Goal: Task Accomplishment & Management: Manage account settings

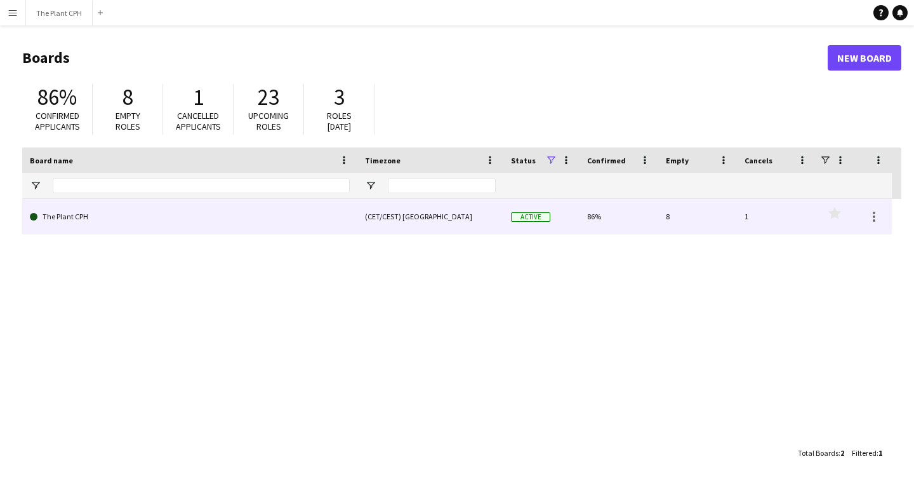
click at [34, 231] on link "The Plant CPH" at bounding box center [190, 217] width 320 height 36
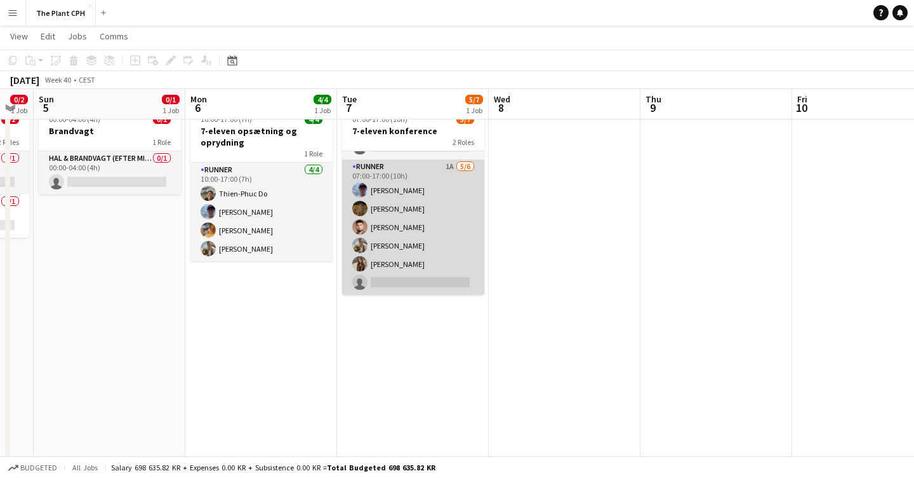
scroll to position [35, 0]
click at [405, 254] on app-card-role "Runner 1A [DATE] 07:00-17:00 (10h) [PERSON_NAME] [PERSON_NAME] [PERSON_NAME] [P…" at bounding box center [413, 226] width 142 height 135
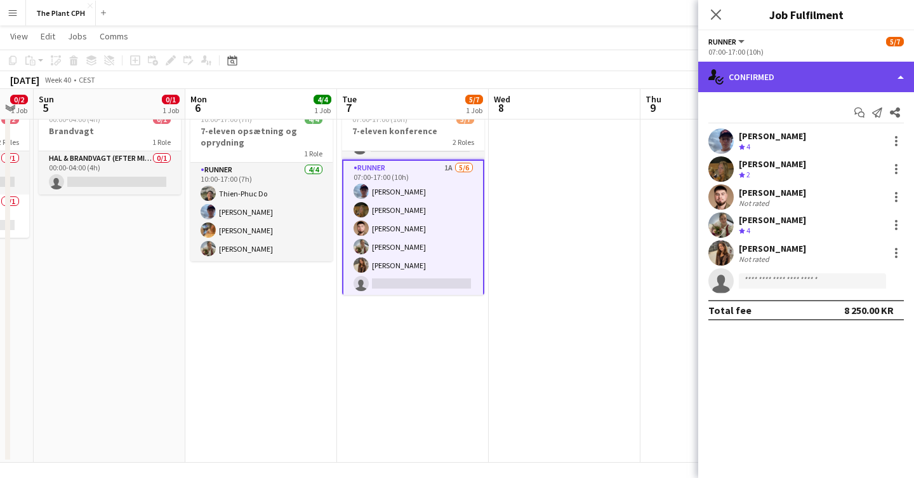
click at [875, 72] on div "single-neutral-actions-check-2 Confirmed" at bounding box center [807, 77] width 216 height 30
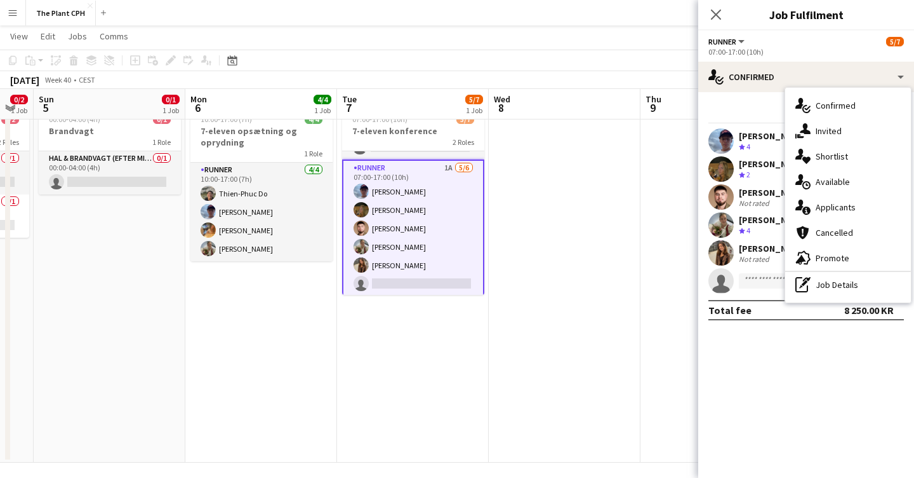
click at [831, 204] on span "Applicants" at bounding box center [836, 206] width 40 height 11
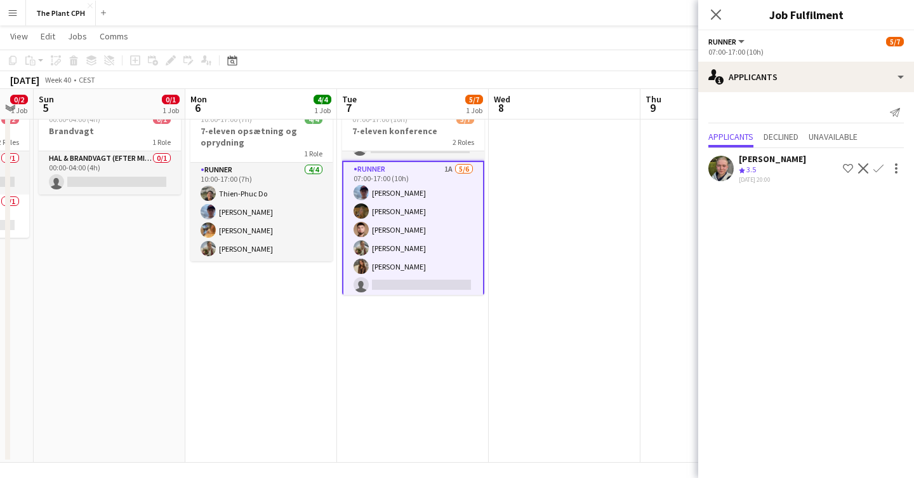
scroll to position [0, 0]
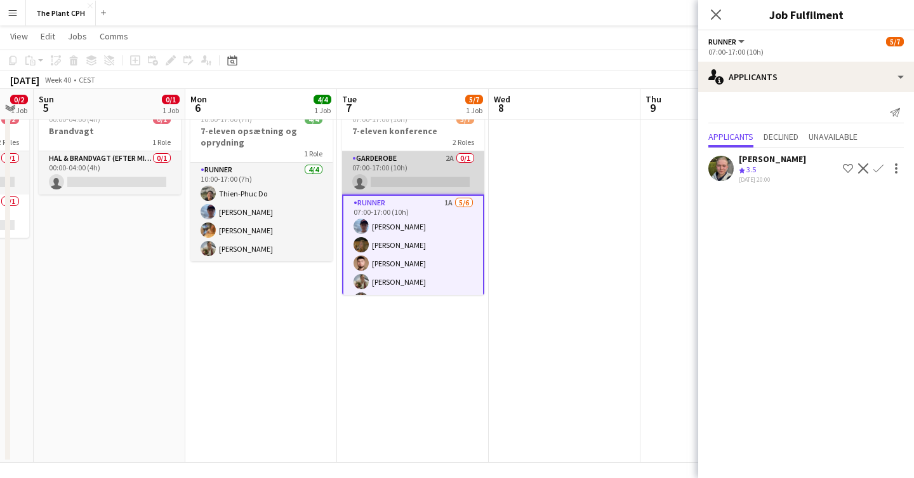
click at [406, 172] on app-card-role "Garderobe 2A 0/1 07:00-17:00 (10h) single-neutral-actions" at bounding box center [413, 172] width 142 height 43
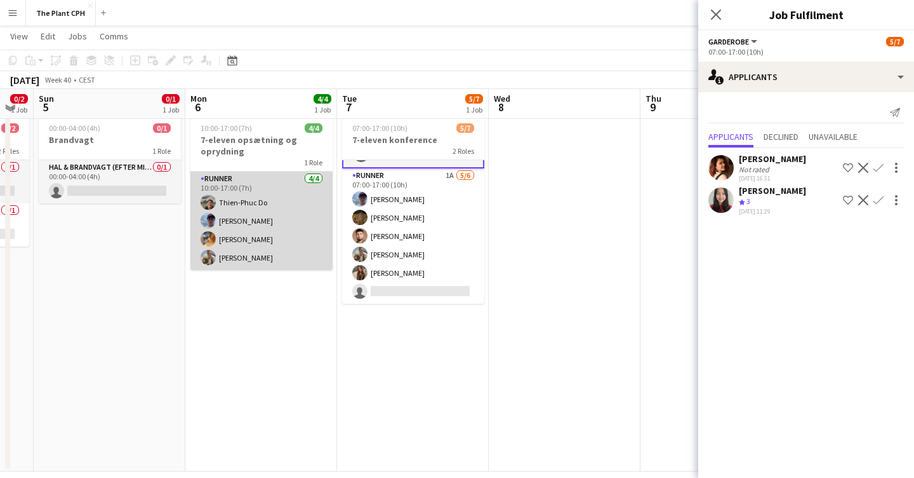
scroll to position [29, 0]
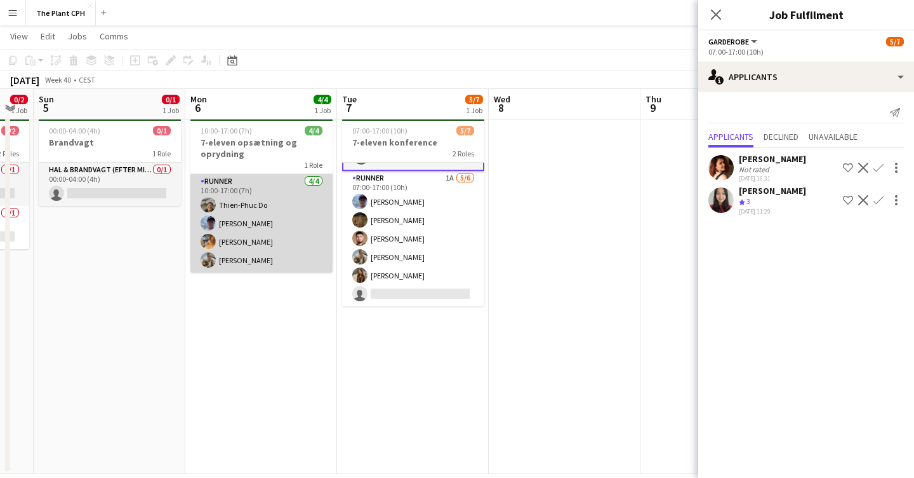
click at [248, 196] on app-card-role "Runner [DATE] 10:00-17:00 (7h) [PERSON_NAME] Do [PERSON_NAME] [PERSON_NAME] Des…" at bounding box center [262, 223] width 142 height 98
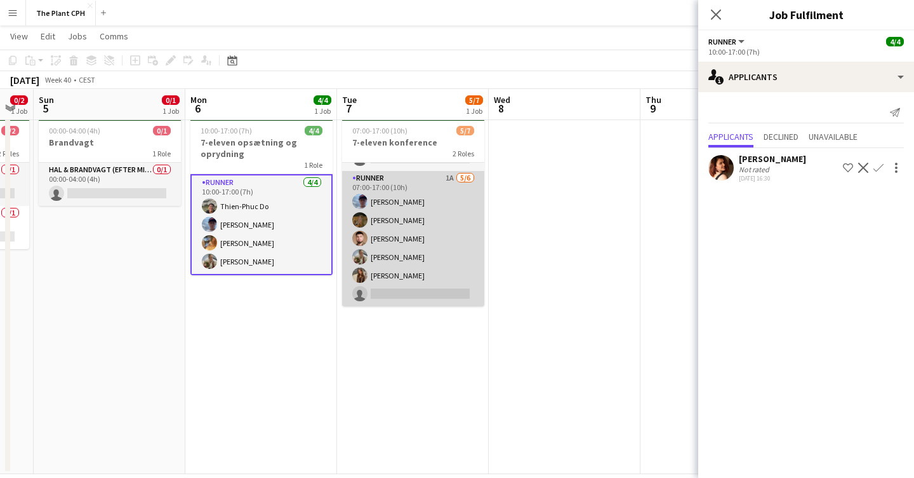
scroll to position [30, 0]
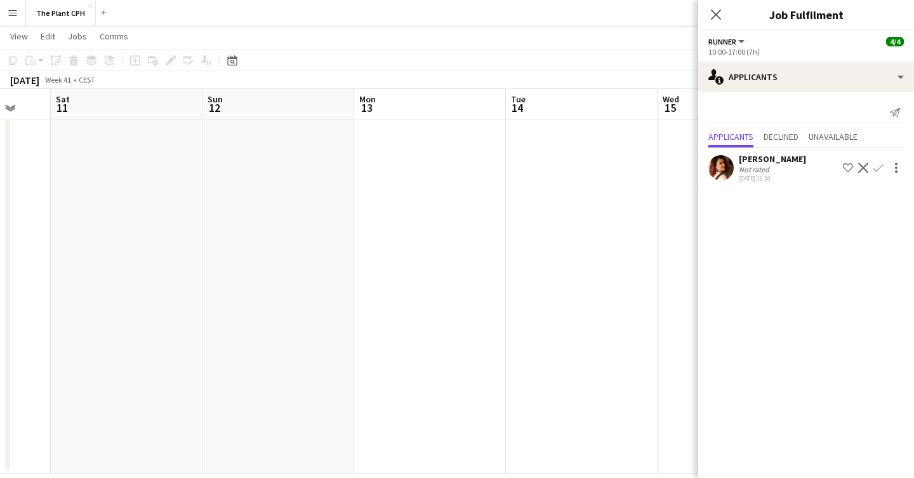
click at [518, 236] on app-date-cell at bounding box center [582, 292] width 152 height 361
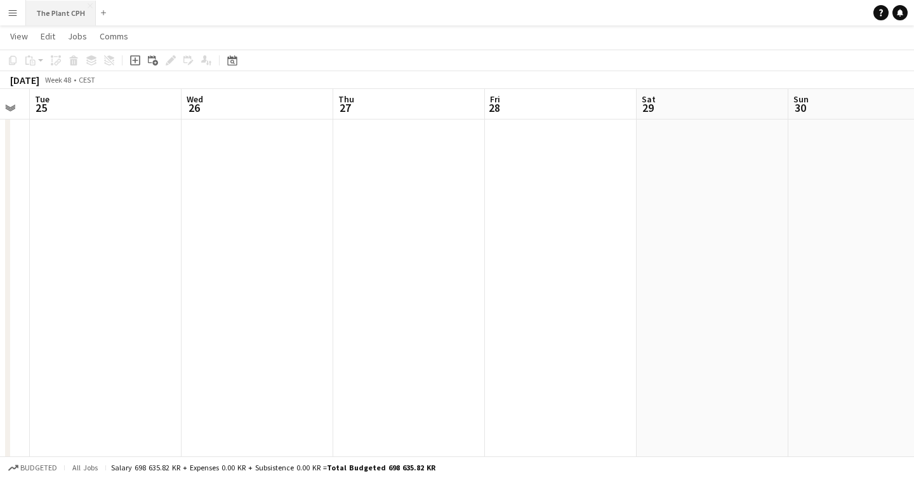
scroll to position [0, 578]
click at [53, 17] on button "The Plant CPH Close" at bounding box center [61, 13] width 70 height 25
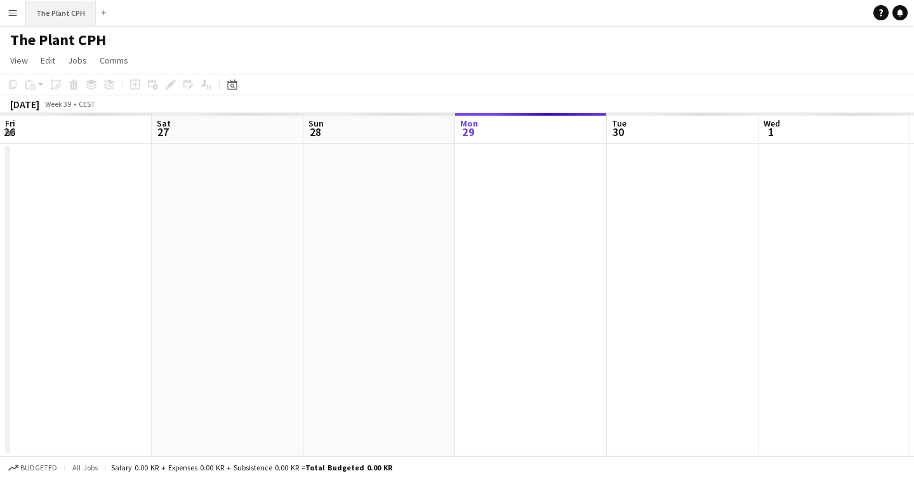
scroll to position [0, 304]
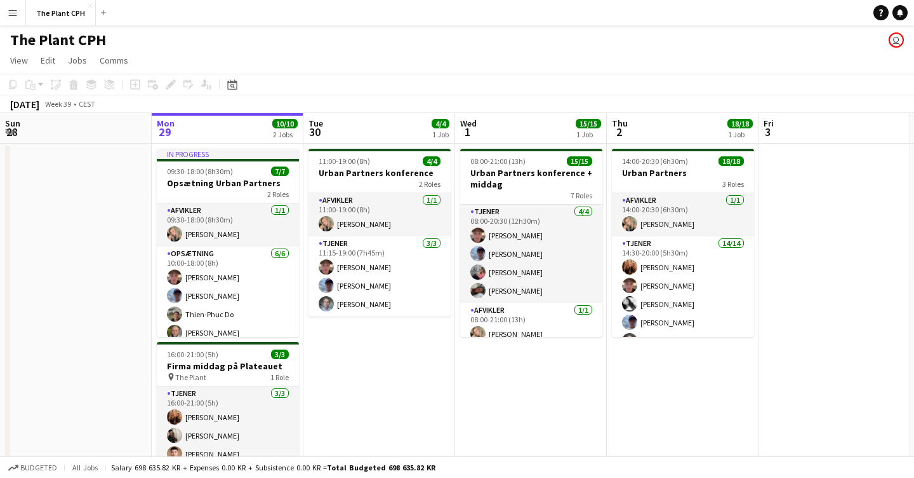
click at [19, 11] on button "Menu" at bounding box center [12, 12] width 25 height 25
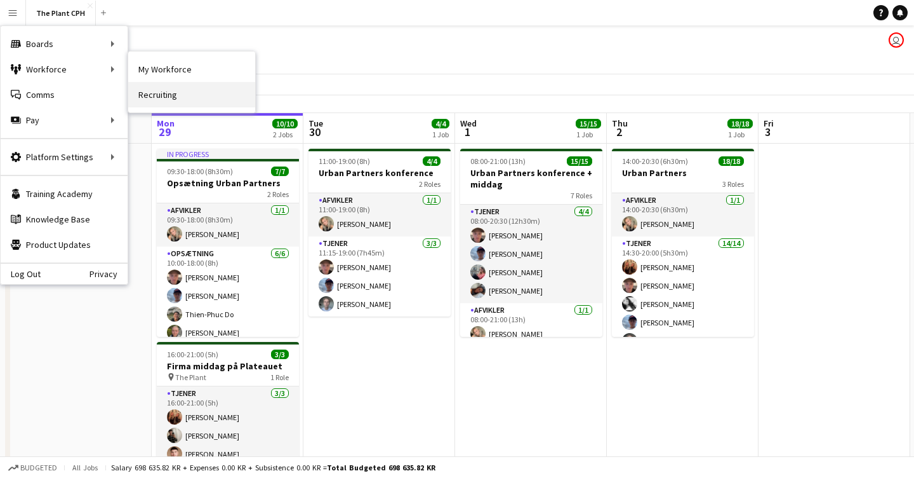
click at [191, 87] on link "Recruiting" at bounding box center [191, 94] width 127 height 25
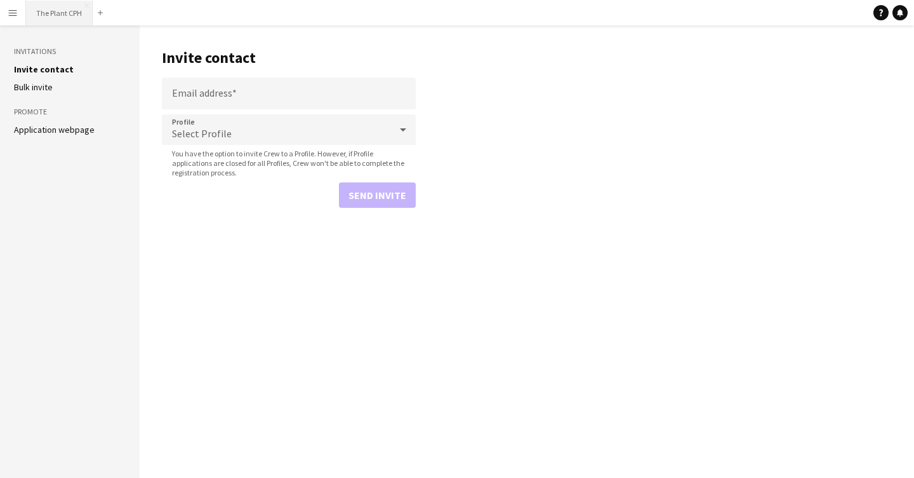
drag, startPoint x: 8, startPoint y: 12, endPoint x: 32, endPoint y: 18, distance: 25.6
click at [10, 12] on app-icon "Menu" at bounding box center [13, 13] width 10 height 10
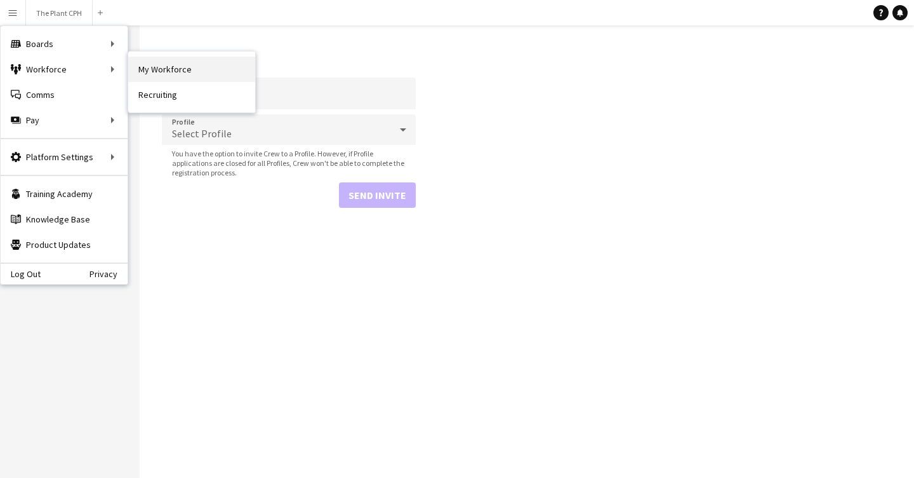
click at [164, 73] on link "My Workforce" at bounding box center [191, 69] width 127 height 25
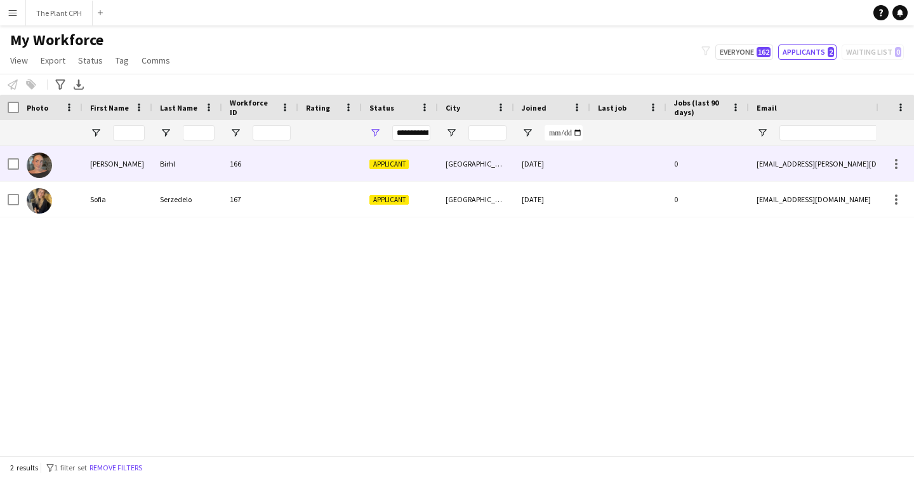
click at [97, 163] on div "[PERSON_NAME]" at bounding box center [118, 163] width 70 height 35
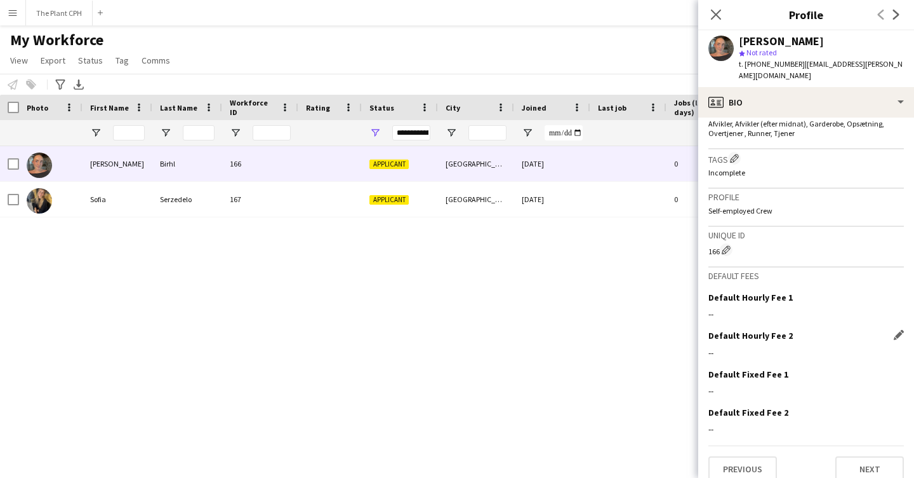
scroll to position [404, 0]
click at [872, 457] on button "Next" at bounding box center [870, 469] width 69 height 25
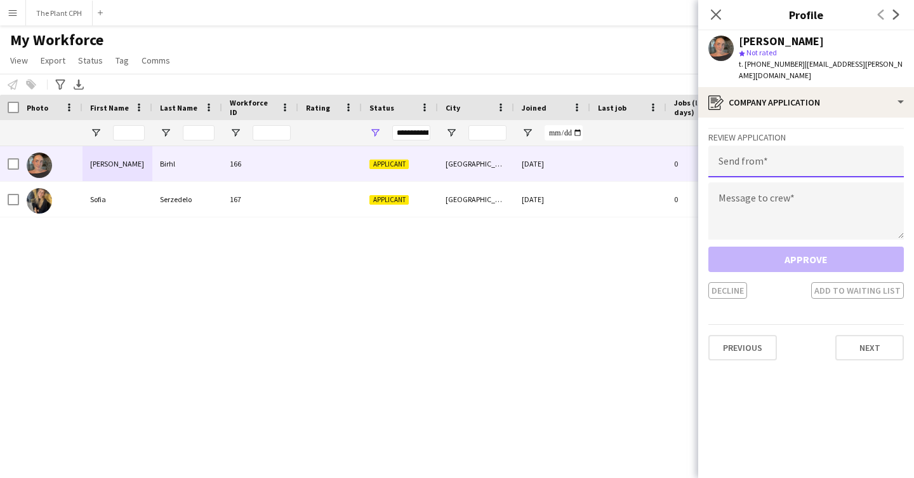
click at [782, 151] on input "email" at bounding box center [807, 161] width 196 height 32
type input "**********"
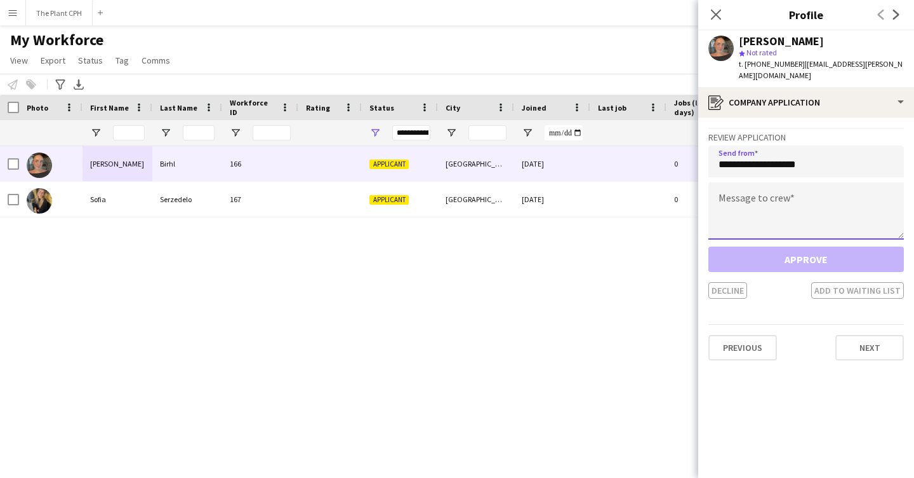
click at [815, 203] on textarea at bounding box center [807, 210] width 196 height 57
click at [759, 196] on textarea at bounding box center [807, 210] width 196 height 57
paste textarea "**********"
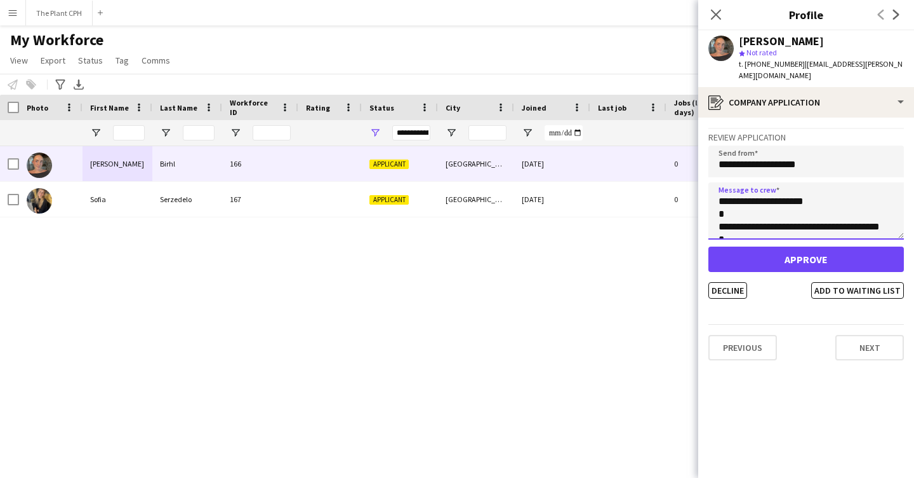
scroll to position [0, 0]
type textarea "**********"
click at [800, 246] on button "Approve" at bounding box center [807, 258] width 196 height 25
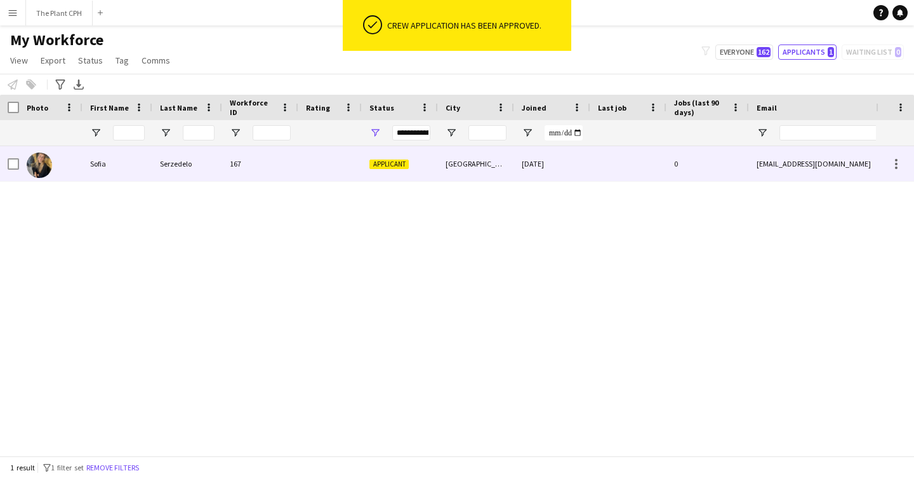
click at [154, 173] on div "Serzedelo" at bounding box center [187, 163] width 70 height 35
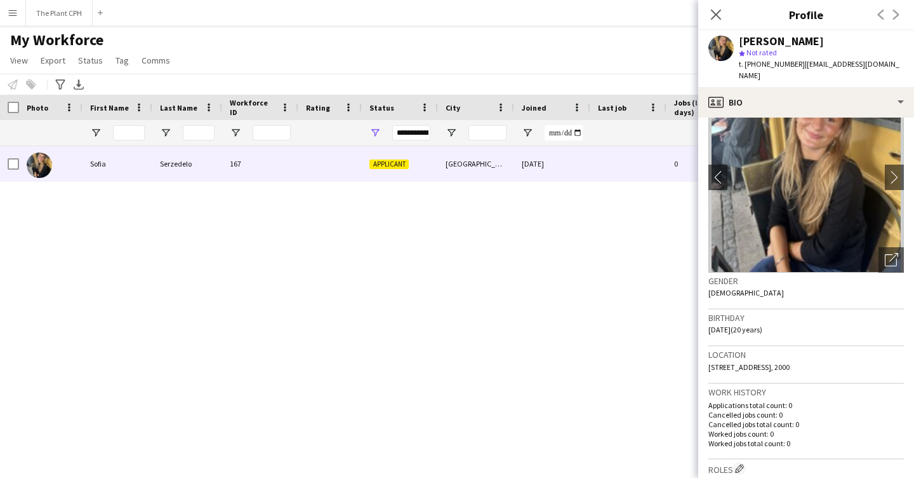
click at [786, 335] on app-crew-profile-bio "chevron-left chevron-right Open photos pop-in Gender [DEMOGRAPHIC_DATA] Birthda…" at bounding box center [807, 297] width 216 height 360
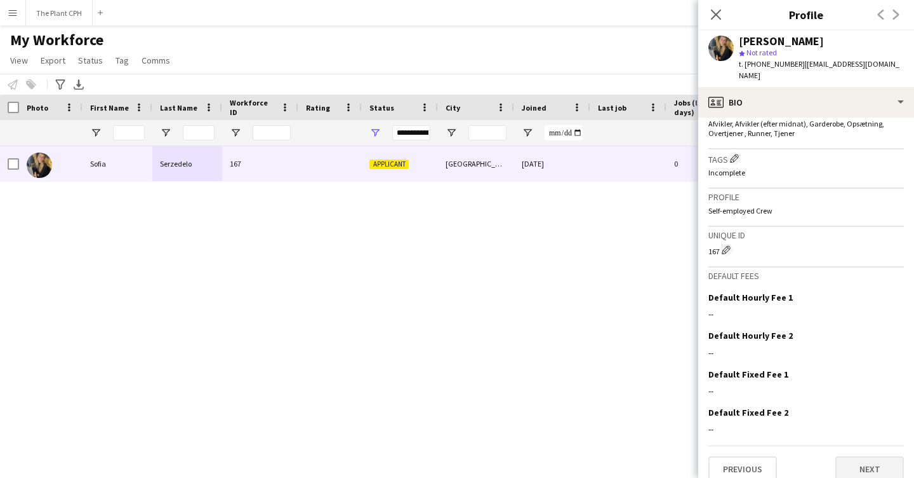
scroll to position [404, 0]
click at [861, 463] on button "Next" at bounding box center [870, 469] width 69 height 25
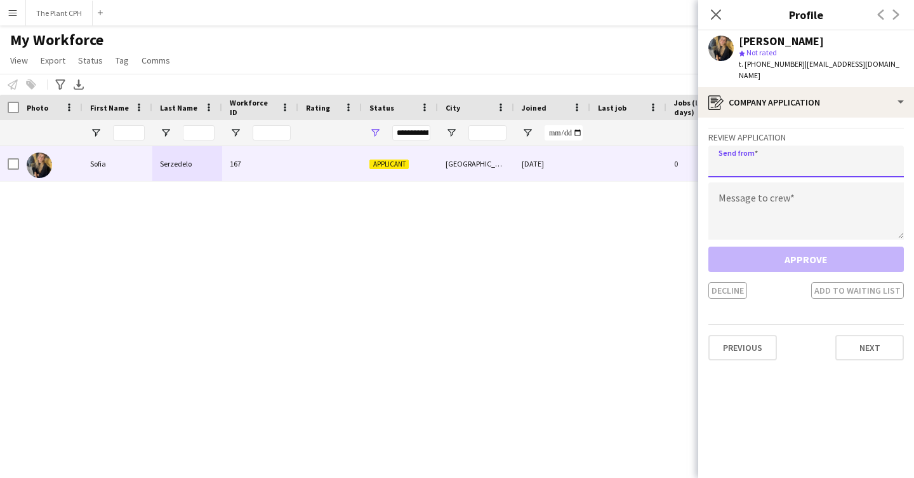
click at [774, 149] on input "email" at bounding box center [807, 161] width 196 height 32
type input "**********"
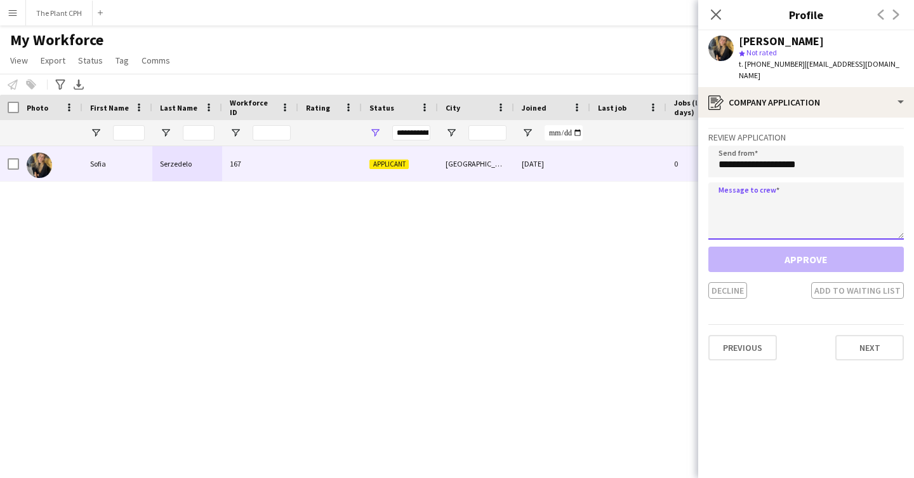
paste textarea "**********"
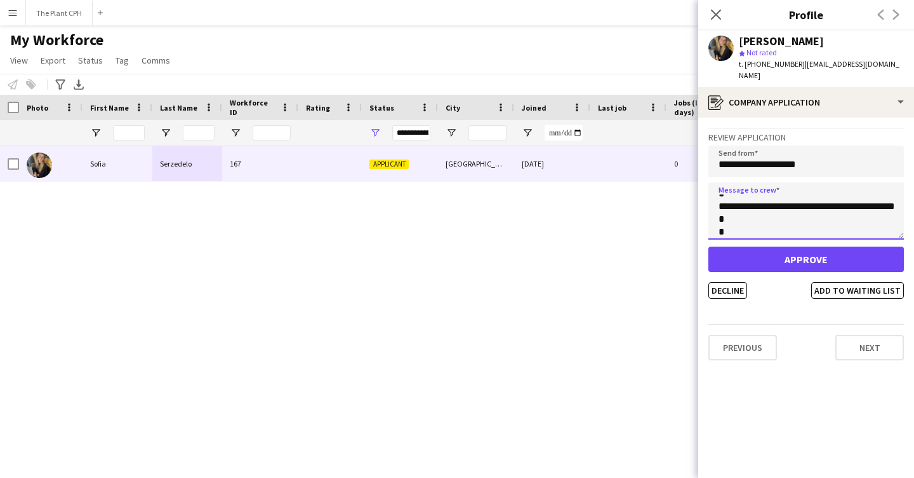
scroll to position [218, 0]
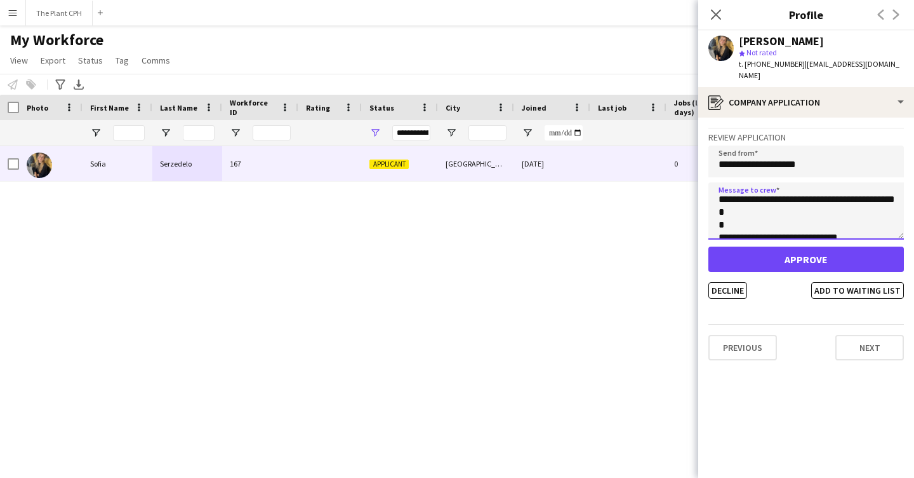
type textarea "**********"
click at [809, 248] on button "Approve" at bounding box center [807, 258] width 196 height 25
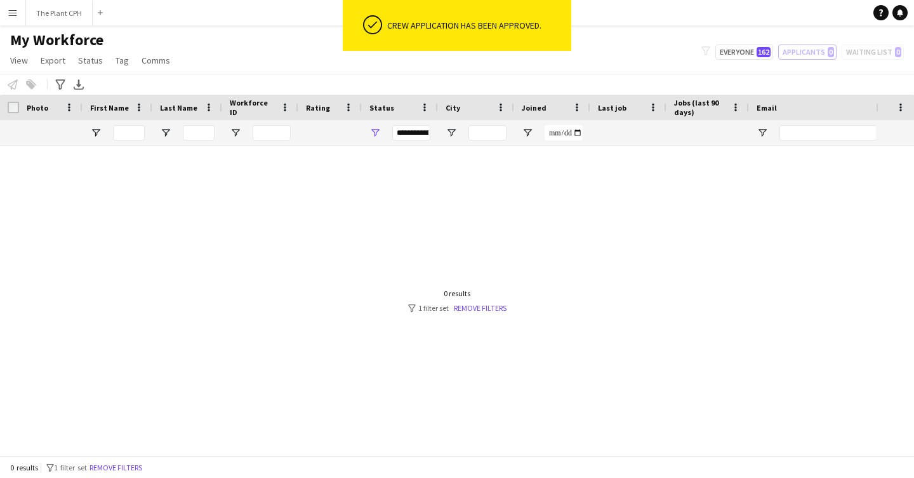
click at [11, 15] on app-icon "Menu" at bounding box center [13, 13] width 10 height 10
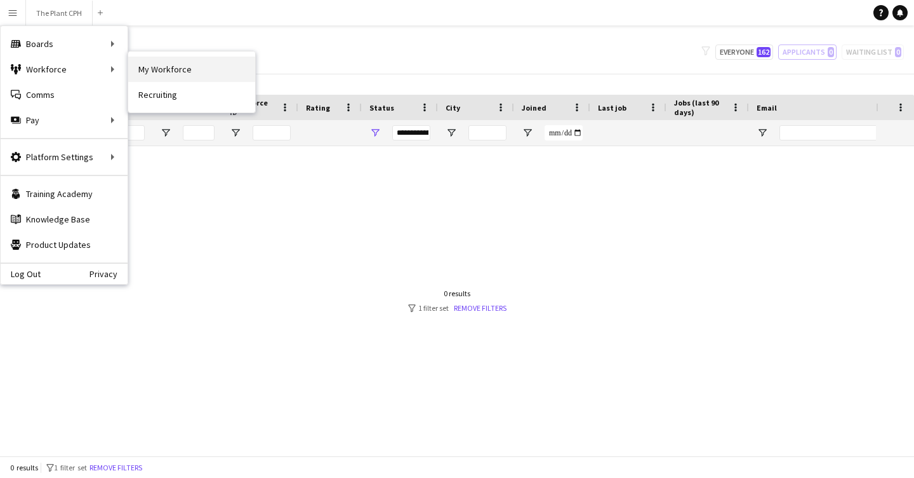
click at [182, 62] on link "My Workforce" at bounding box center [191, 69] width 127 height 25
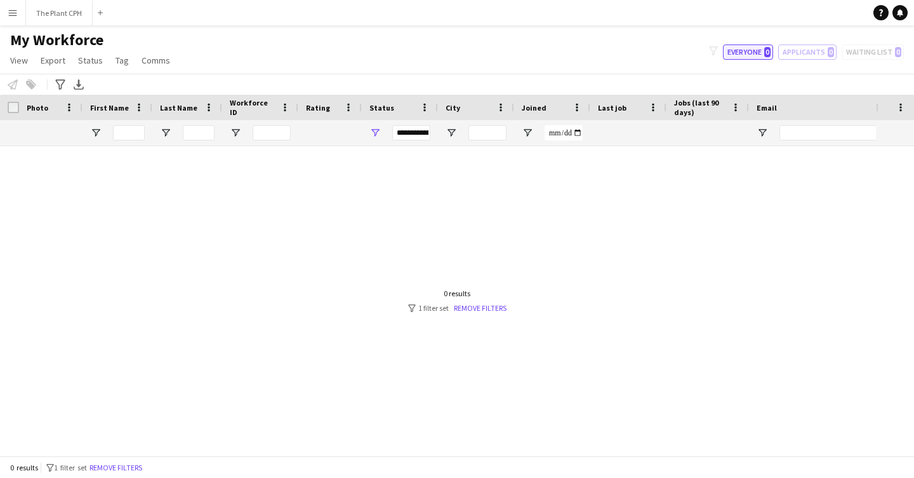
click at [742, 53] on button "Everyone 0" at bounding box center [748, 51] width 50 height 15
type input "**********"
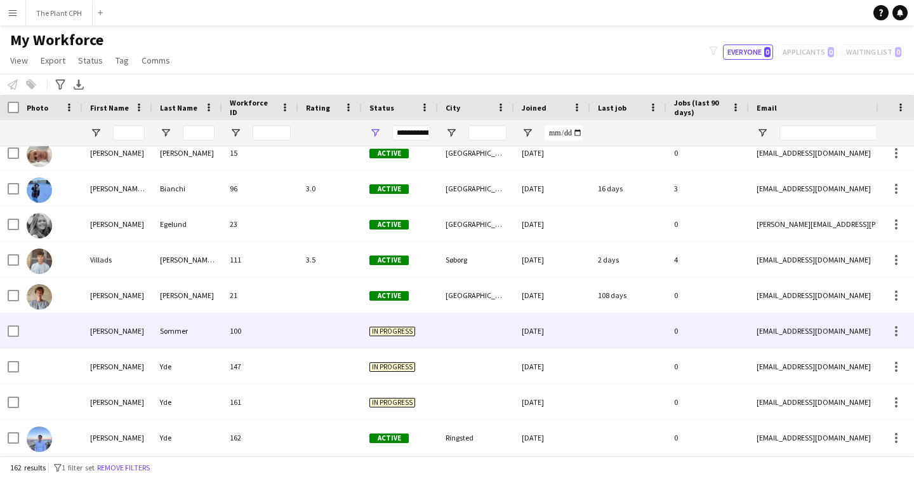
scroll to position [5452, 0]
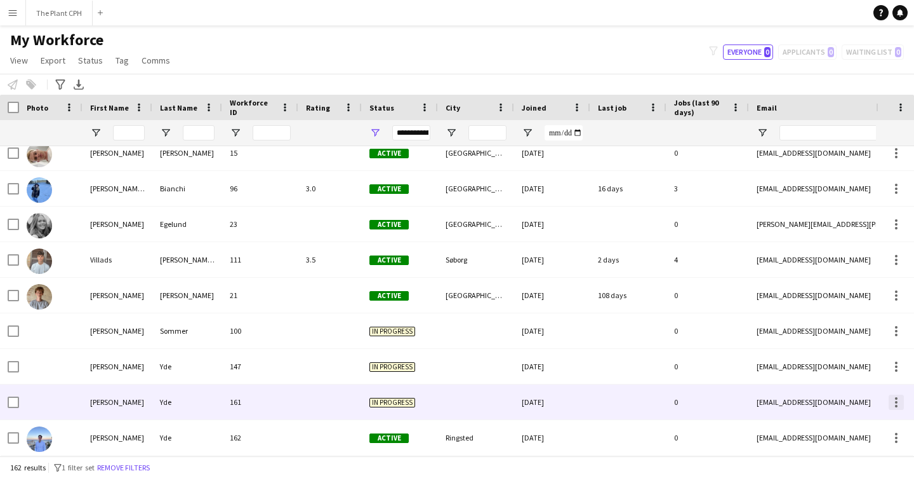
click at [894, 405] on div at bounding box center [896, 401] width 15 height 15
click at [894, 405] on div at bounding box center [457, 239] width 914 height 478
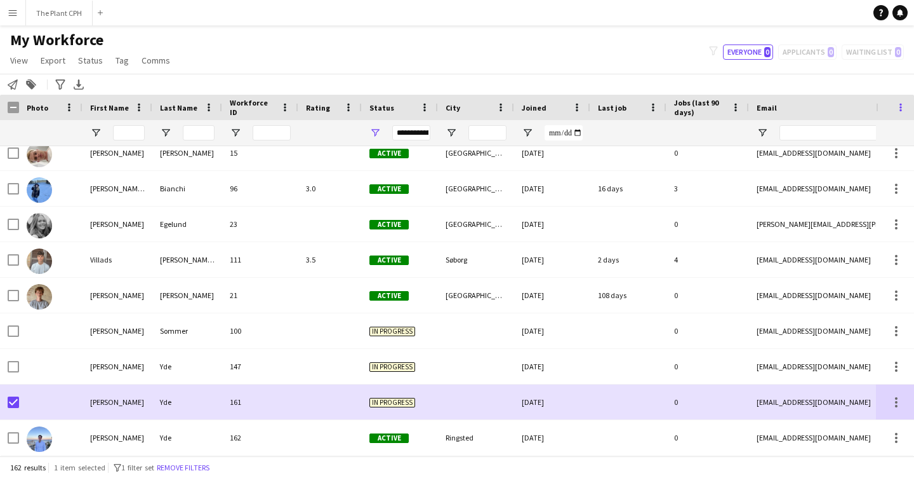
click at [899, 107] on span at bounding box center [900, 107] width 11 height 11
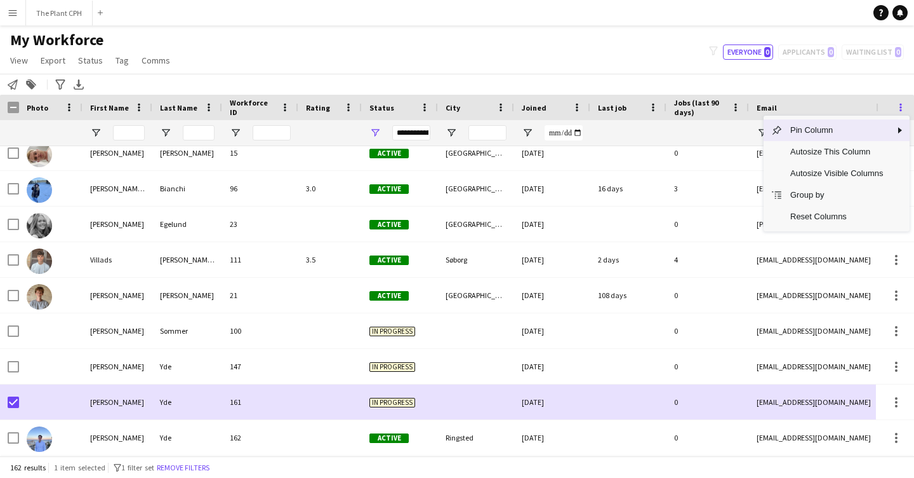
click at [899, 107] on span at bounding box center [900, 107] width 11 height 11
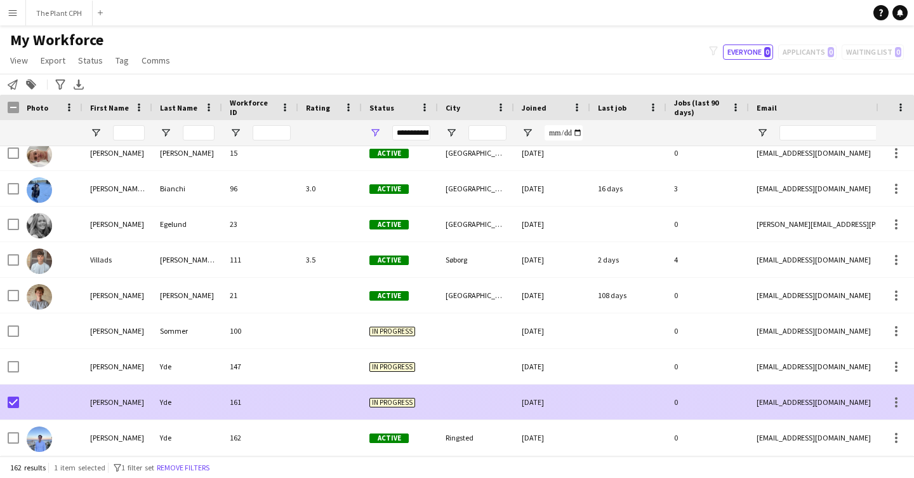
click at [120, 408] on div "[PERSON_NAME]" at bounding box center [118, 401] width 70 height 35
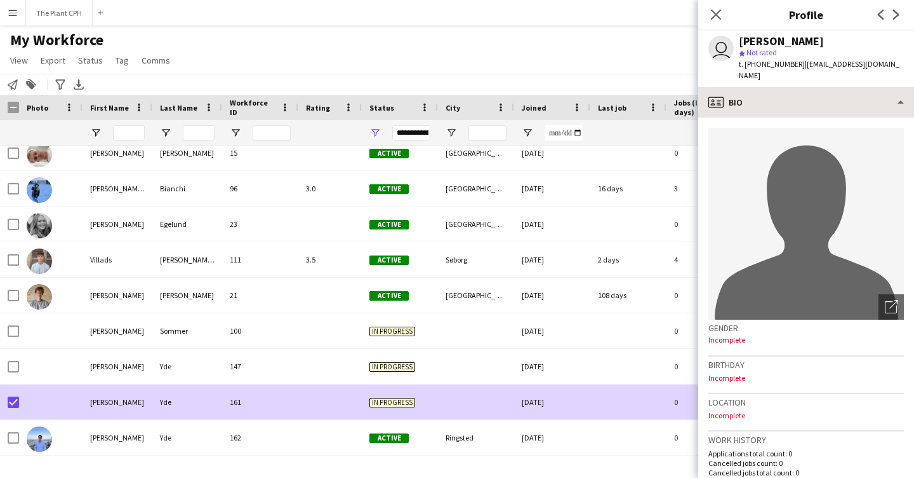
scroll to position [0, 0]
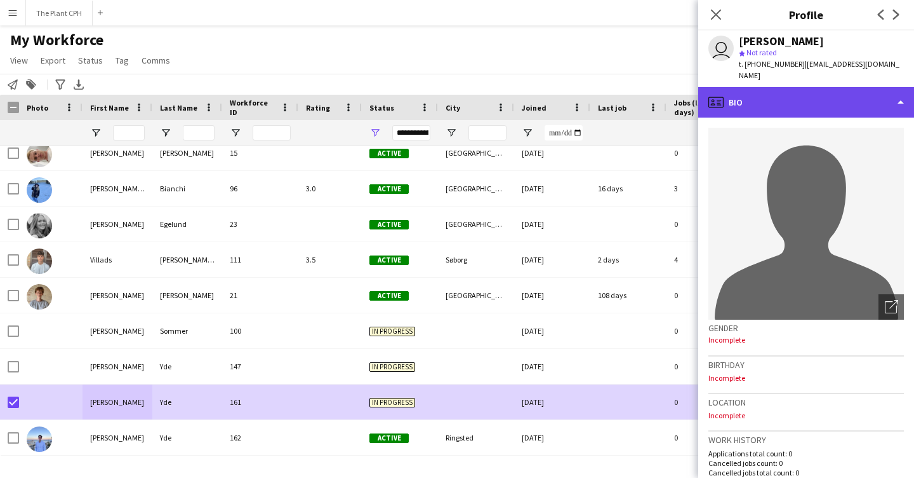
click at [847, 90] on div "profile Bio" at bounding box center [807, 102] width 216 height 30
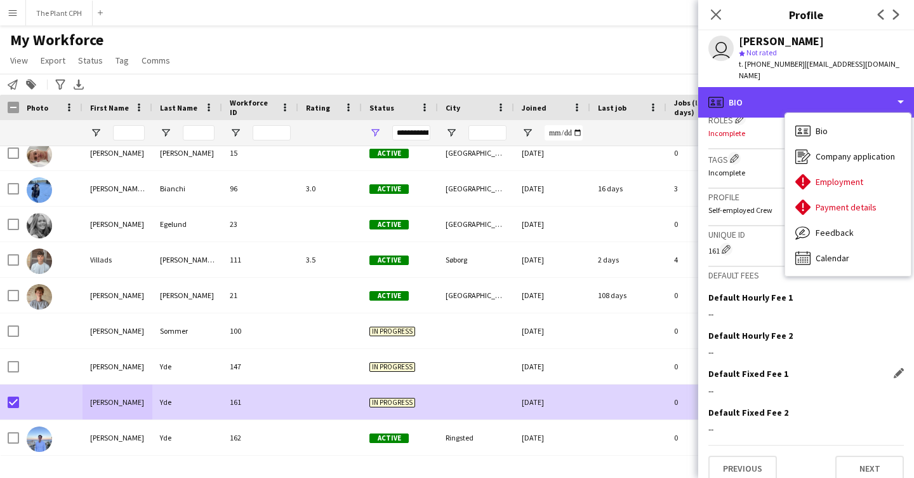
scroll to position [397, 0]
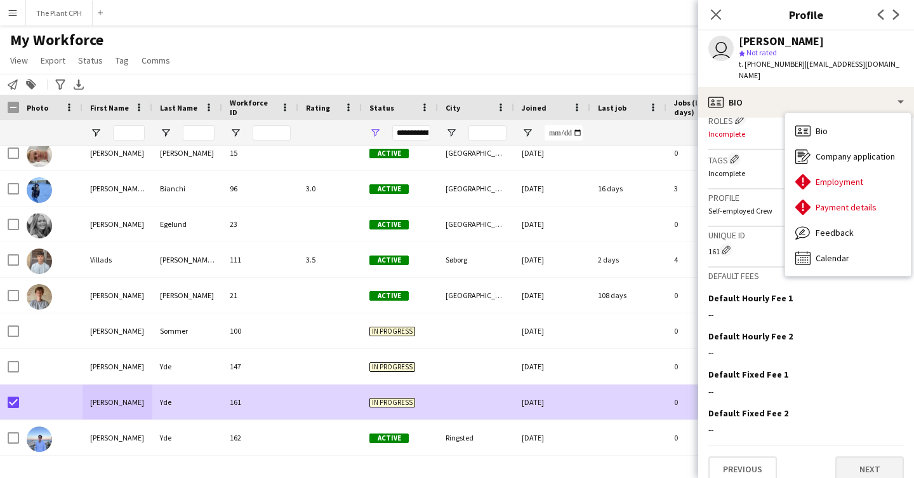
click at [859, 456] on button "Next" at bounding box center [870, 468] width 69 height 25
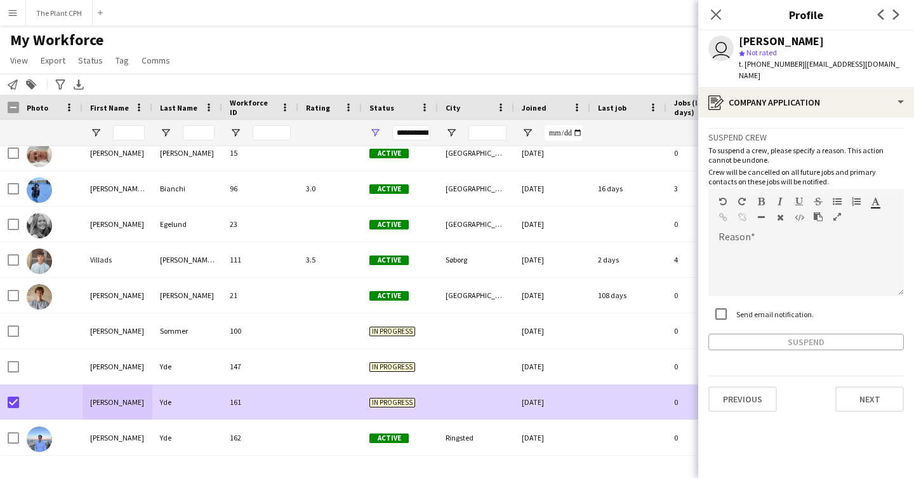
click at [808, 333] on div "Suspend" at bounding box center [807, 341] width 196 height 17
click at [812, 262] on div at bounding box center [807, 270] width 196 height 51
click at [814, 333] on button "Suspend" at bounding box center [807, 341] width 196 height 17
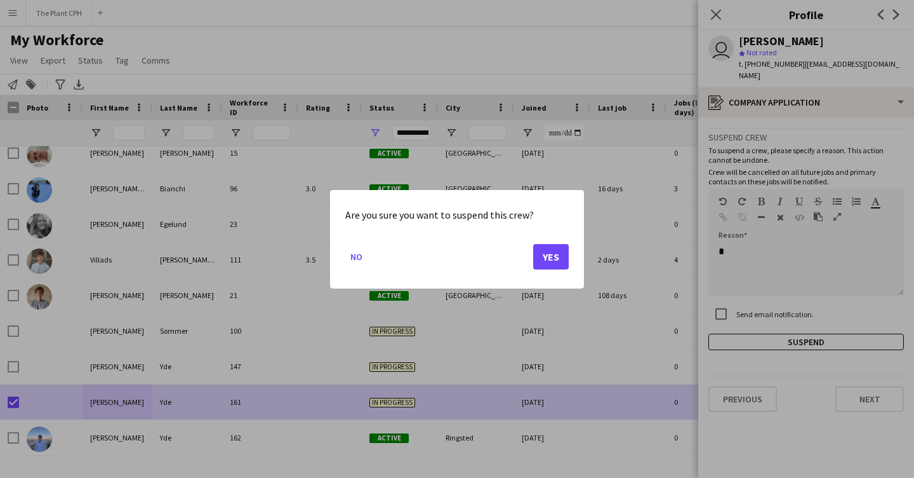
click at [548, 262] on button "Yes" at bounding box center [551, 255] width 36 height 25
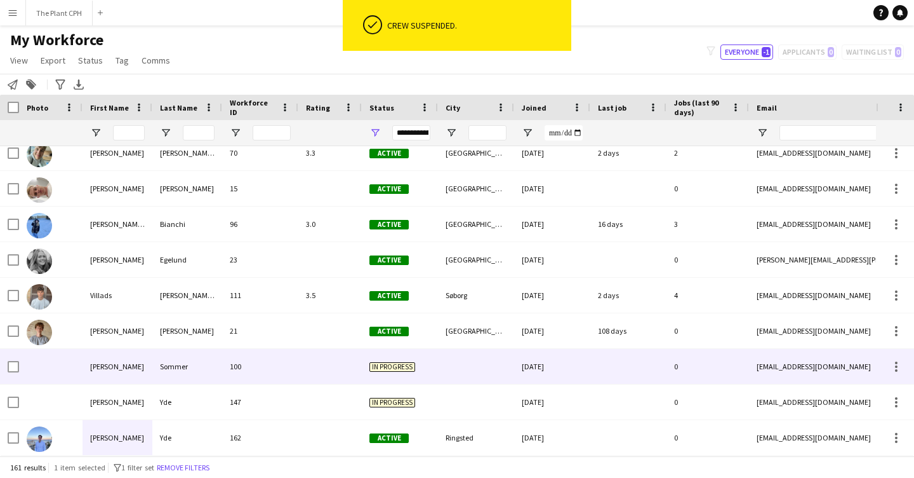
scroll to position [0, 0]
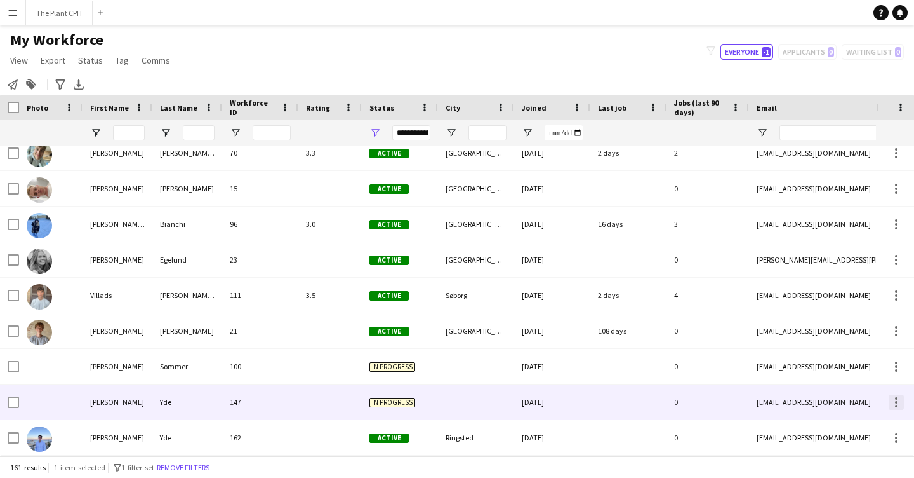
click at [899, 401] on div at bounding box center [896, 401] width 15 height 15
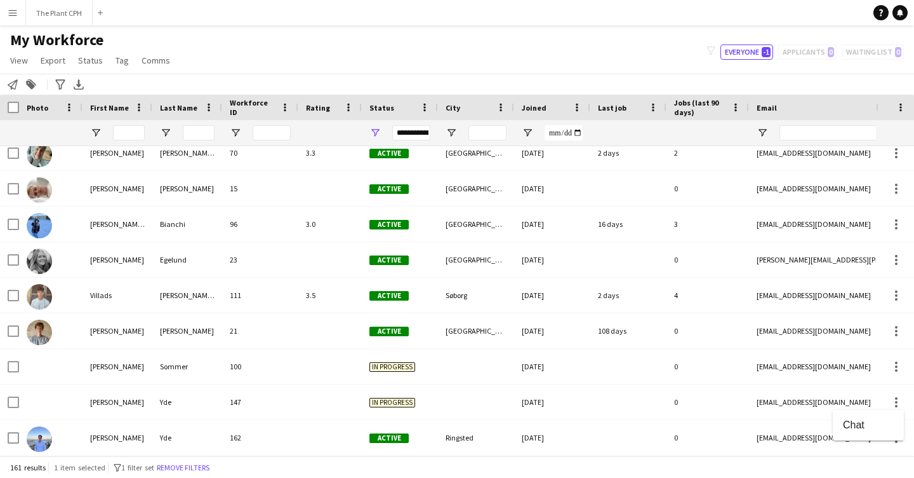
click at [892, 400] on div at bounding box center [457, 239] width 914 height 478
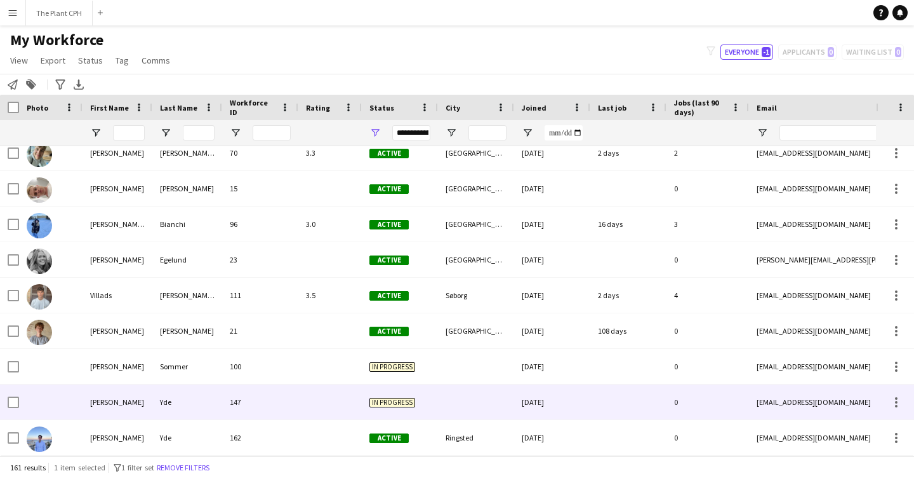
click at [97, 410] on div "[PERSON_NAME]" at bounding box center [118, 401] width 70 height 35
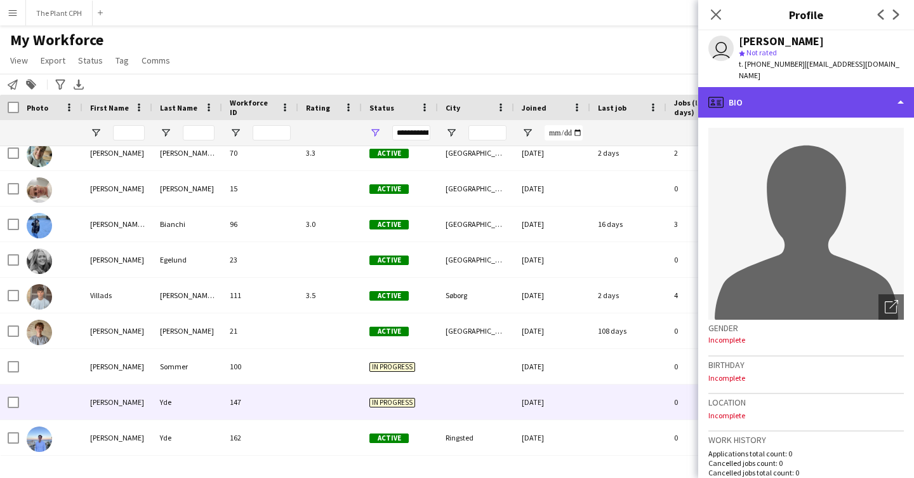
click at [812, 87] on div "profile Bio" at bounding box center [807, 102] width 216 height 30
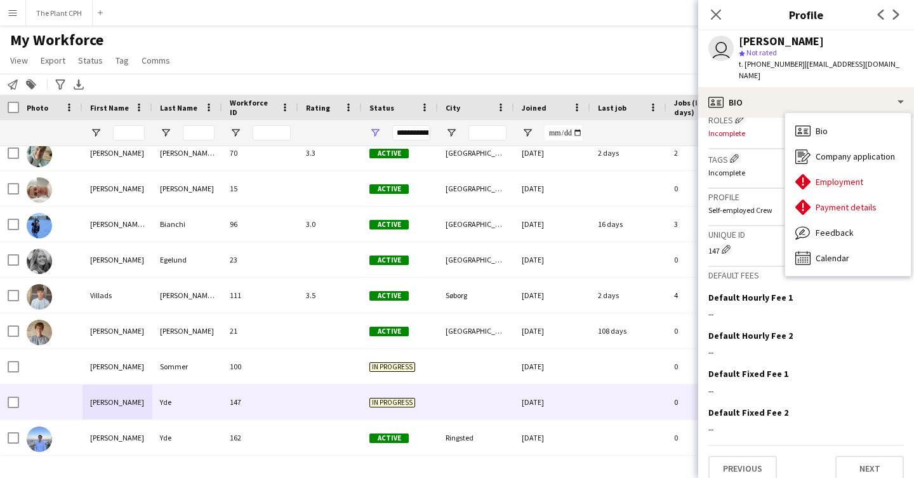
scroll to position [397, 0]
click at [877, 472] on app-crew-profile-bio "Open photos pop-in avatar-single-neutral Gender Incomplete Birthday Incomplete …" at bounding box center [807, 297] width 216 height 360
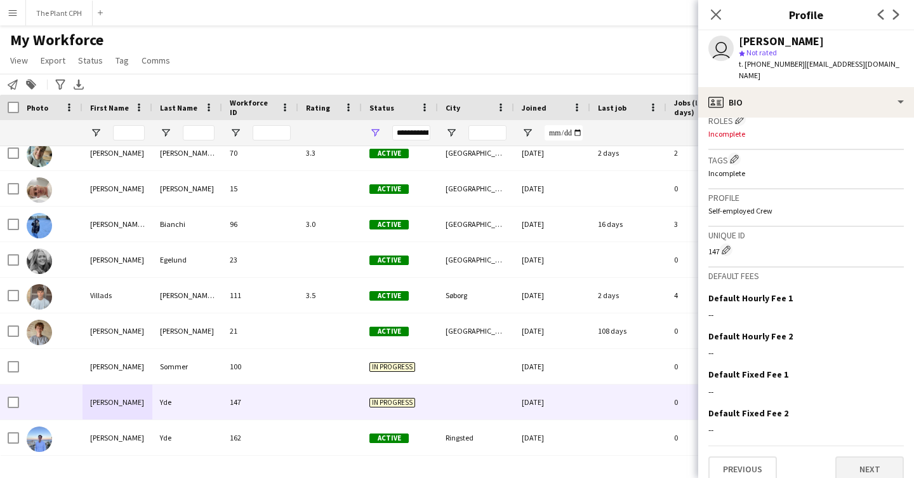
click at [873, 458] on button "Next" at bounding box center [870, 468] width 69 height 25
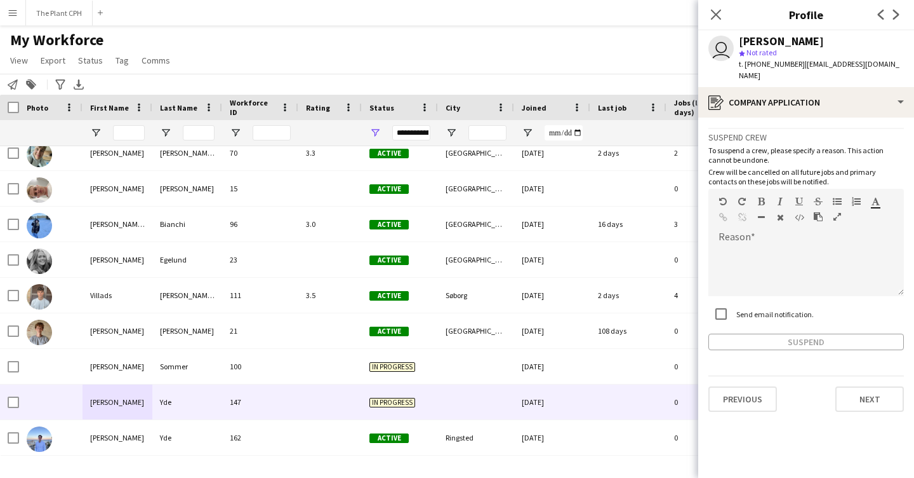
click at [822, 310] on div "Send email notification." at bounding box center [807, 314] width 196 height 27
click at [787, 236] on div at bounding box center [807, 266] width 196 height 60
click at [868, 386] on button "Next" at bounding box center [870, 398] width 69 height 25
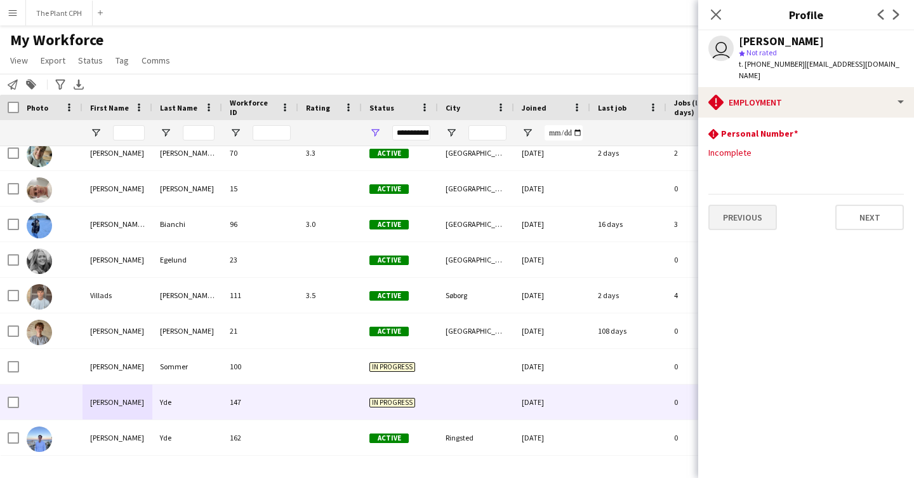
click at [763, 204] on button "Previous" at bounding box center [743, 216] width 69 height 25
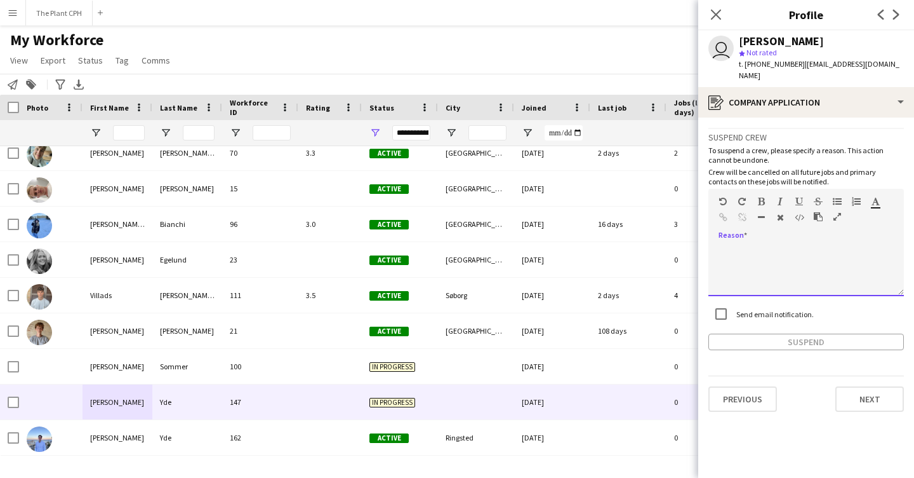
click at [792, 245] on div at bounding box center [807, 270] width 196 height 51
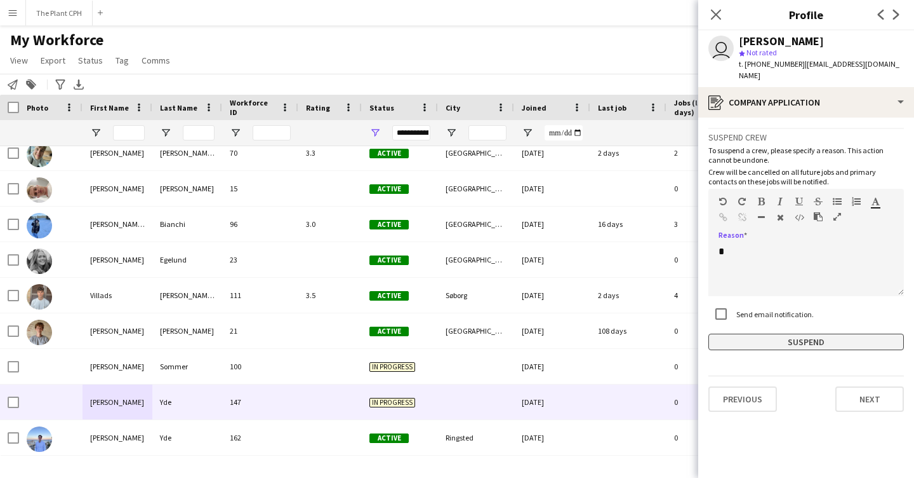
click at [810, 333] on button "Suspend" at bounding box center [807, 341] width 196 height 17
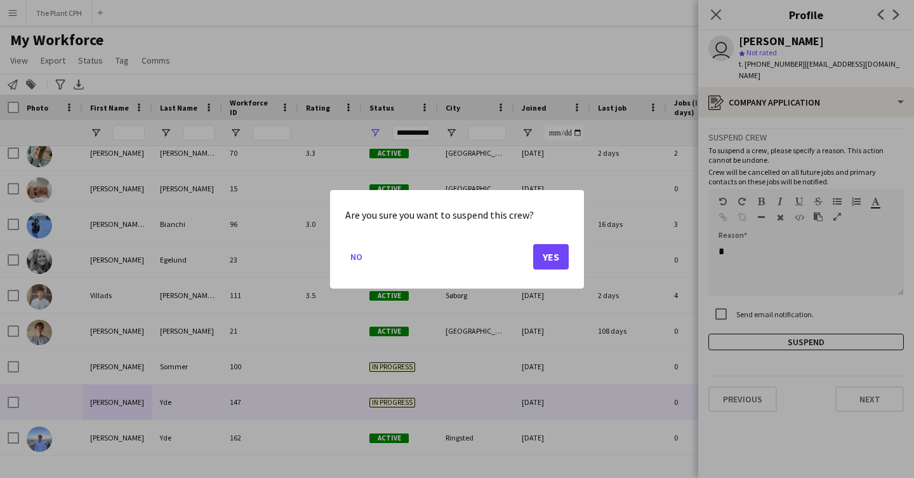
click at [557, 260] on button "Yes" at bounding box center [551, 255] width 36 height 25
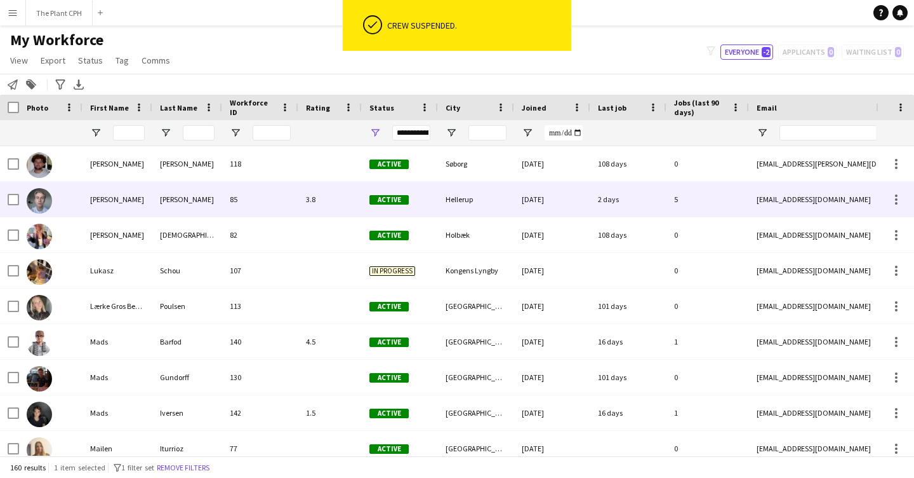
scroll to position [0, 0]
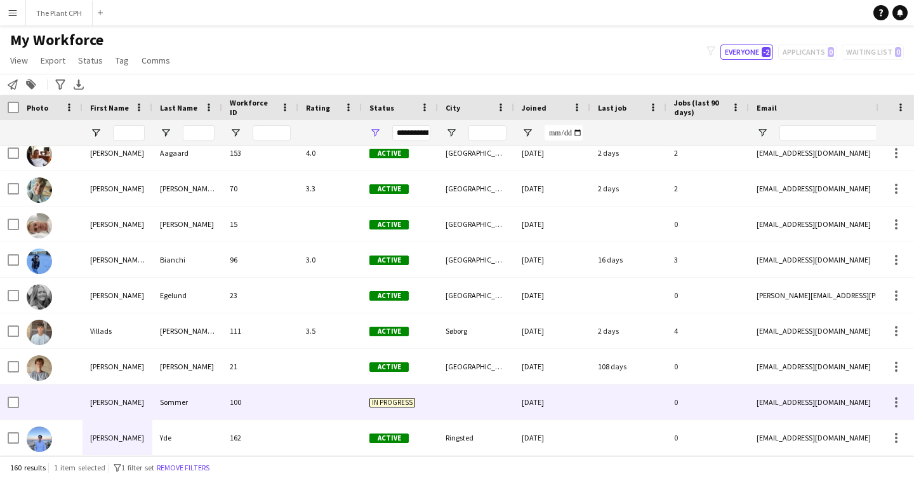
click at [130, 415] on div "[PERSON_NAME]" at bounding box center [118, 401] width 70 height 35
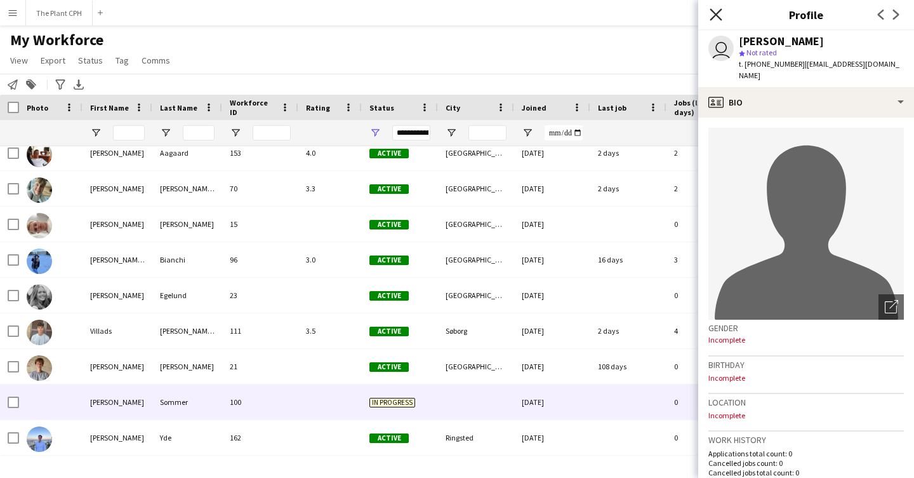
click at [720, 18] on icon at bounding box center [716, 14] width 12 height 12
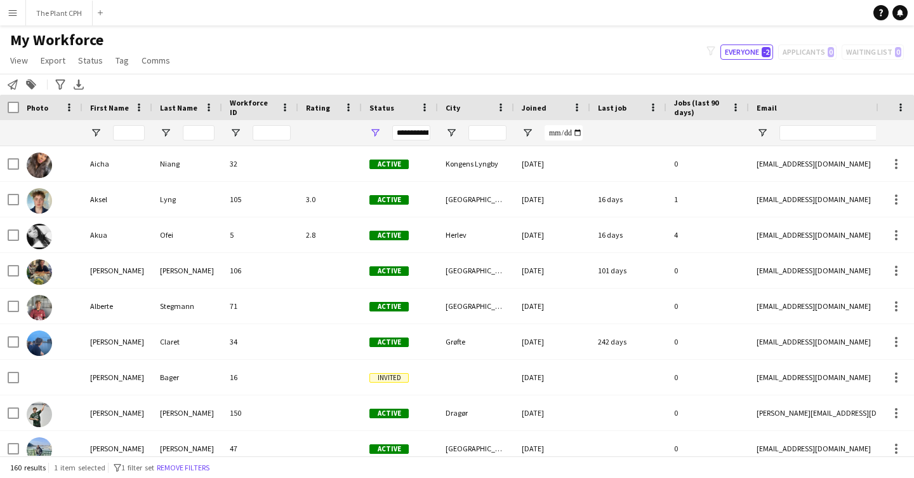
click at [20, 23] on button "Menu" at bounding box center [12, 12] width 25 height 25
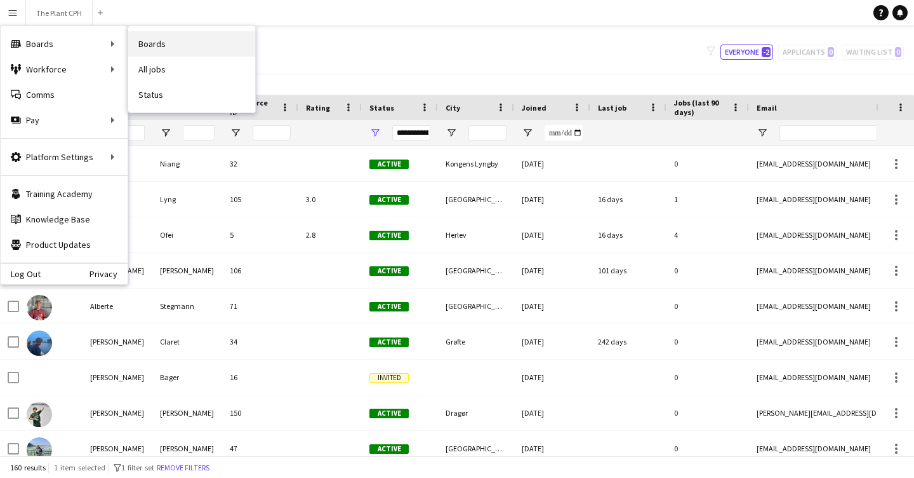
click at [171, 56] on link "Boards" at bounding box center [191, 43] width 127 height 25
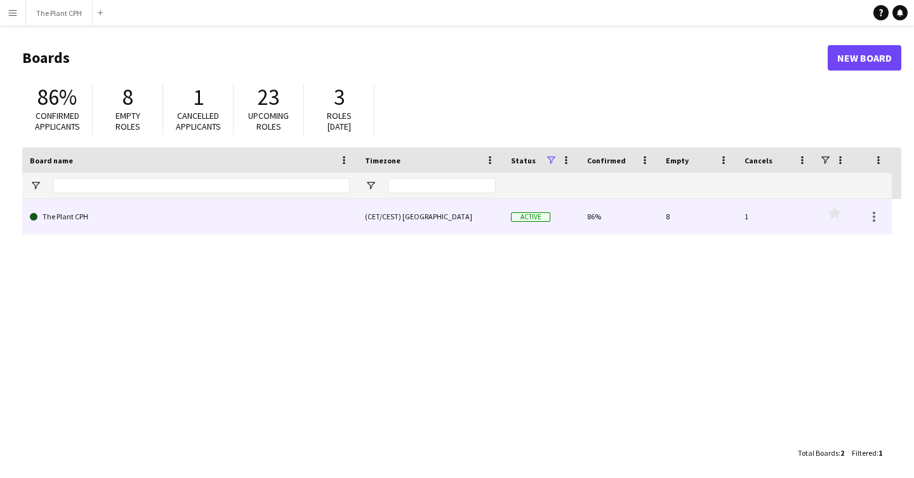
click at [100, 214] on link "The Plant CPH" at bounding box center [190, 217] width 320 height 36
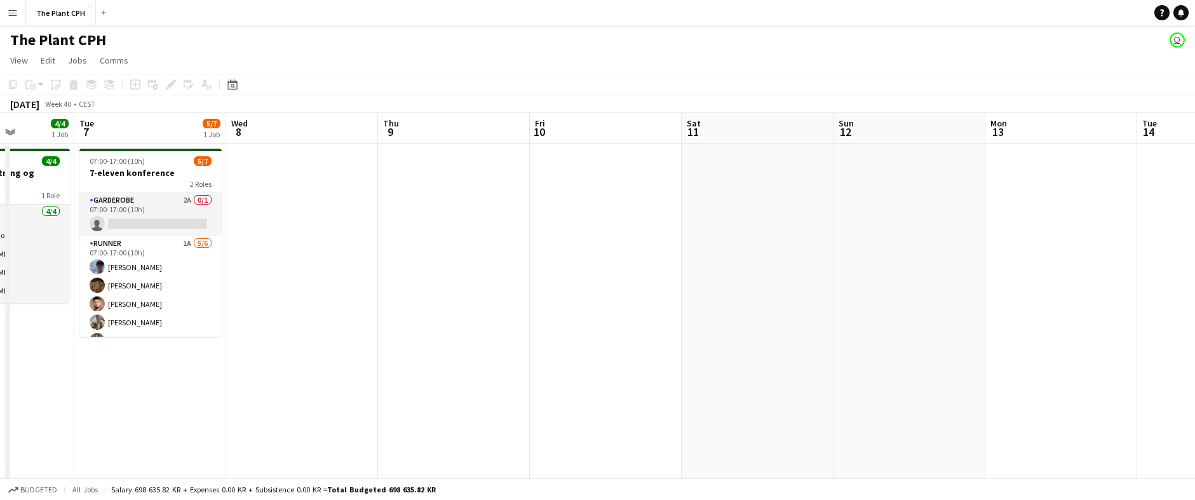
click at [11, 11] on app-icon "Menu" at bounding box center [13, 13] width 10 height 10
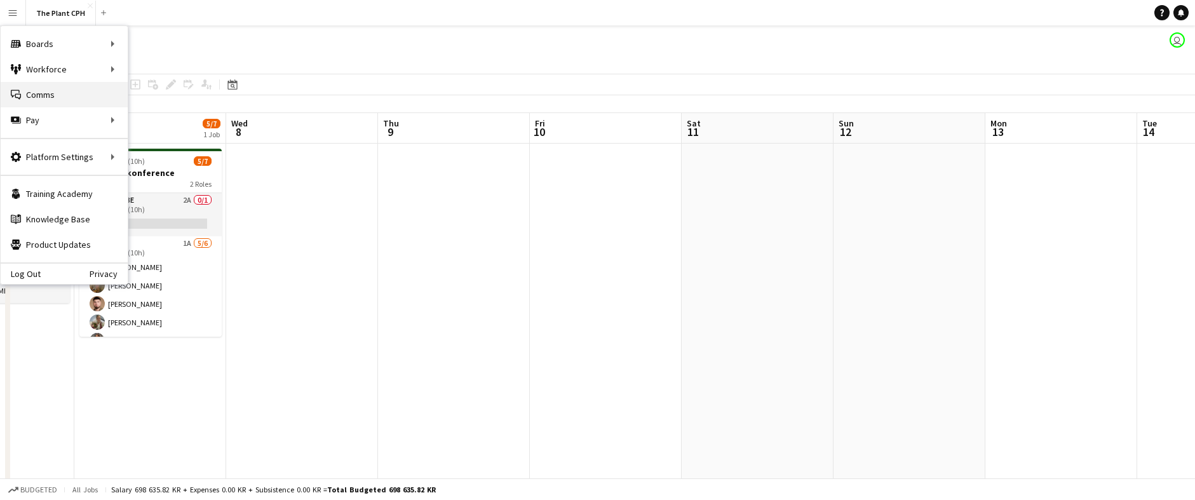
click at [62, 91] on link "Comms Comms" at bounding box center [64, 94] width 127 height 25
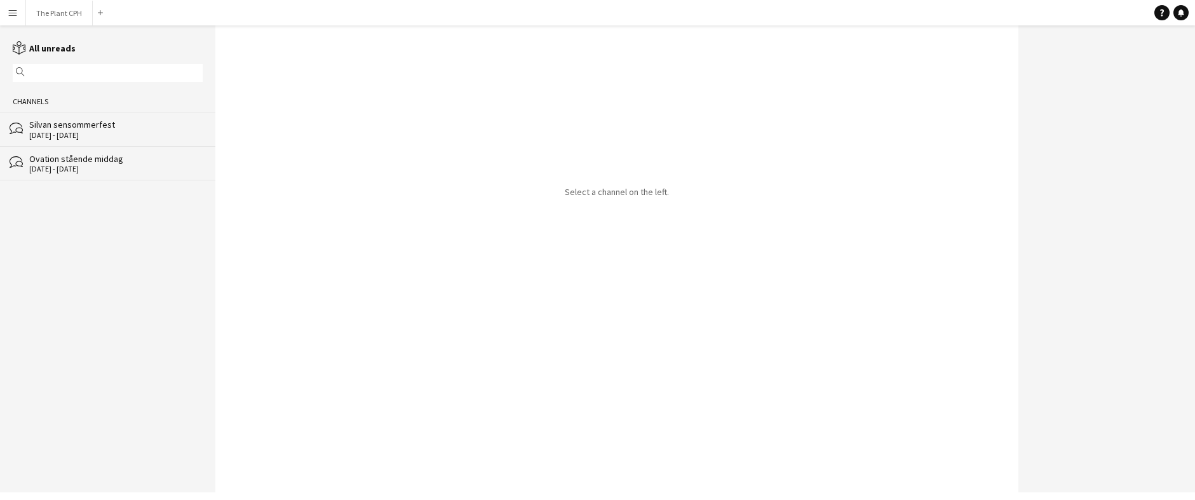
click at [146, 135] on div "[DATE] - [DATE]" at bounding box center [115, 135] width 173 height 9
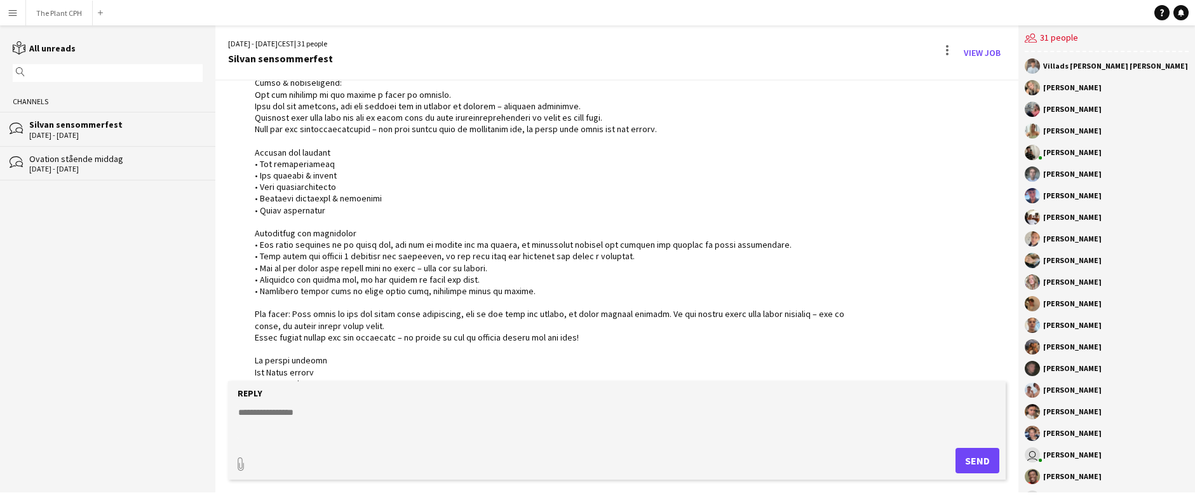
scroll to position [878, 0]
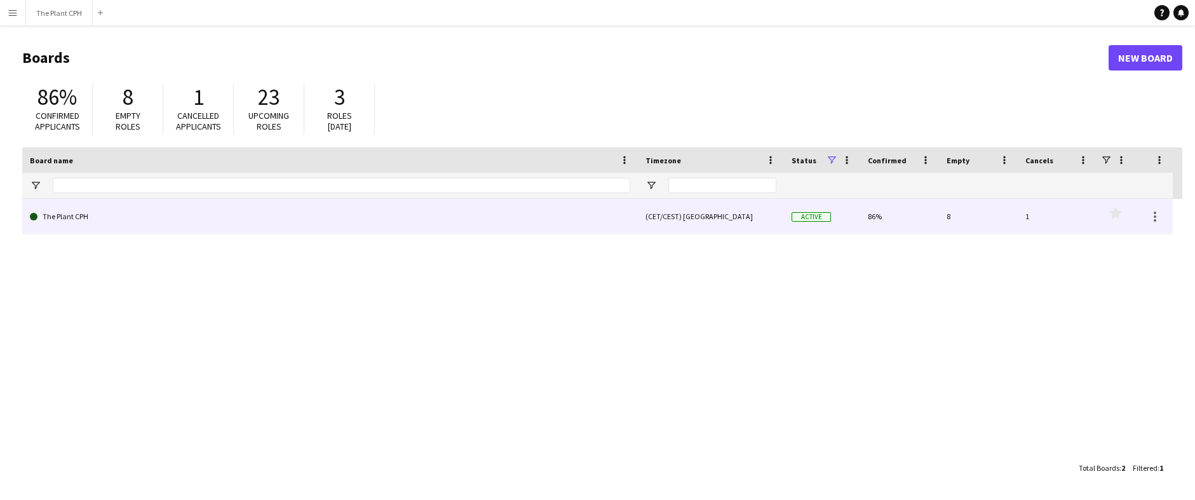
click at [292, 231] on link "The Plant CPH" at bounding box center [330, 217] width 600 height 36
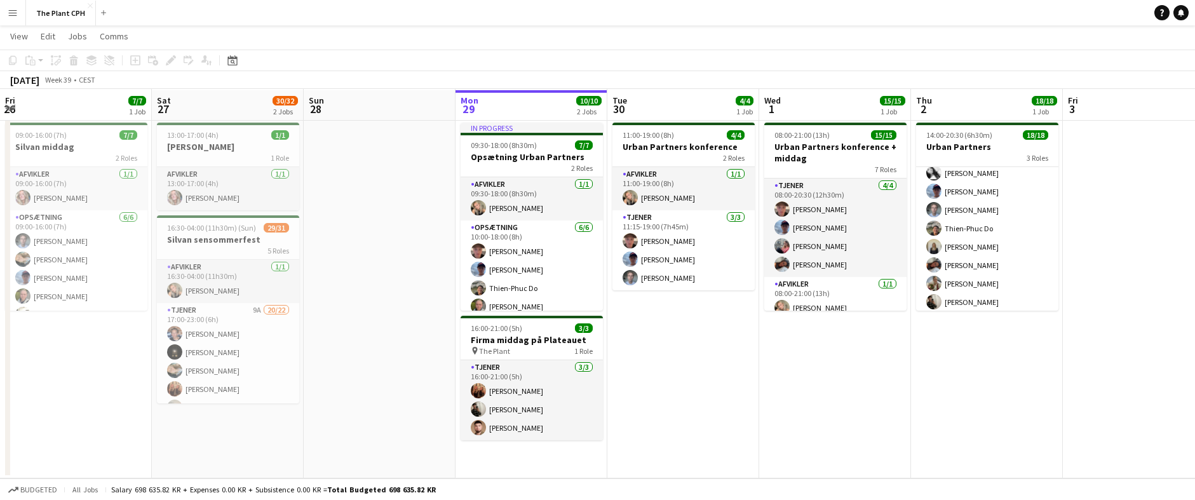
scroll to position [25, 0]
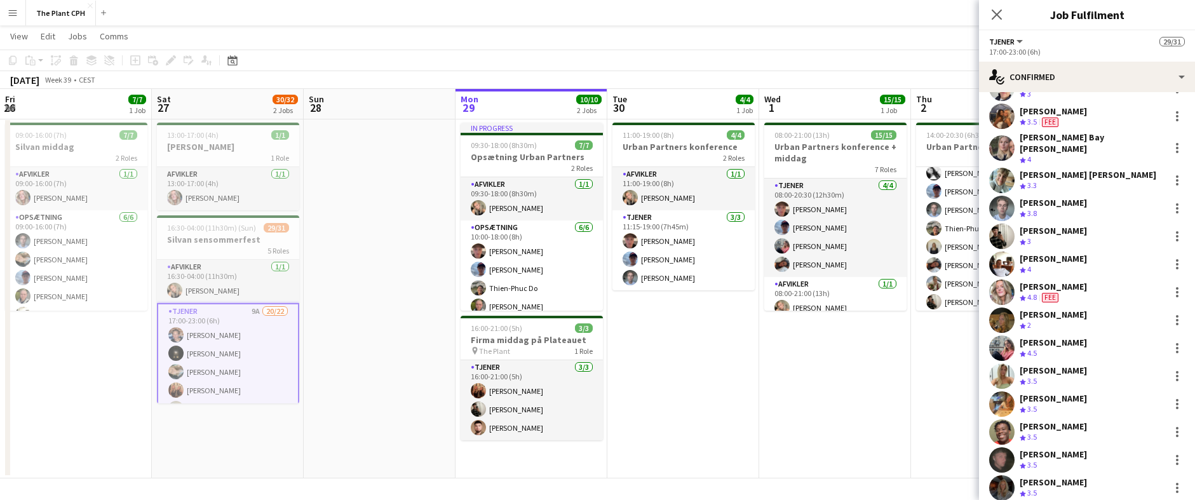
scroll to position [243, 0]
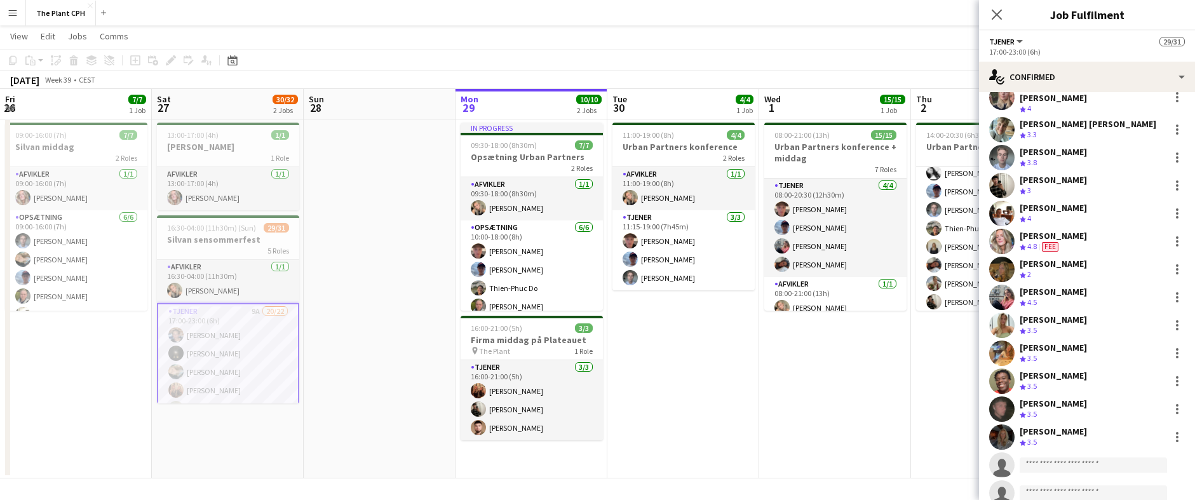
click at [997, 427] on app-user-avatar at bounding box center [1001, 436] width 25 height 25
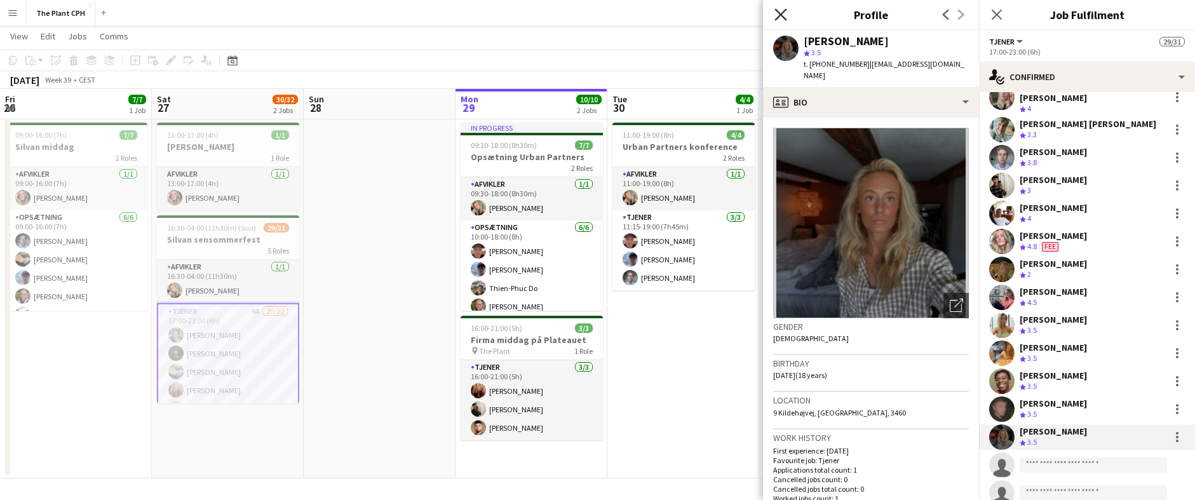
click at [780, 15] on icon at bounding box center [780, 14] width 12 height 12
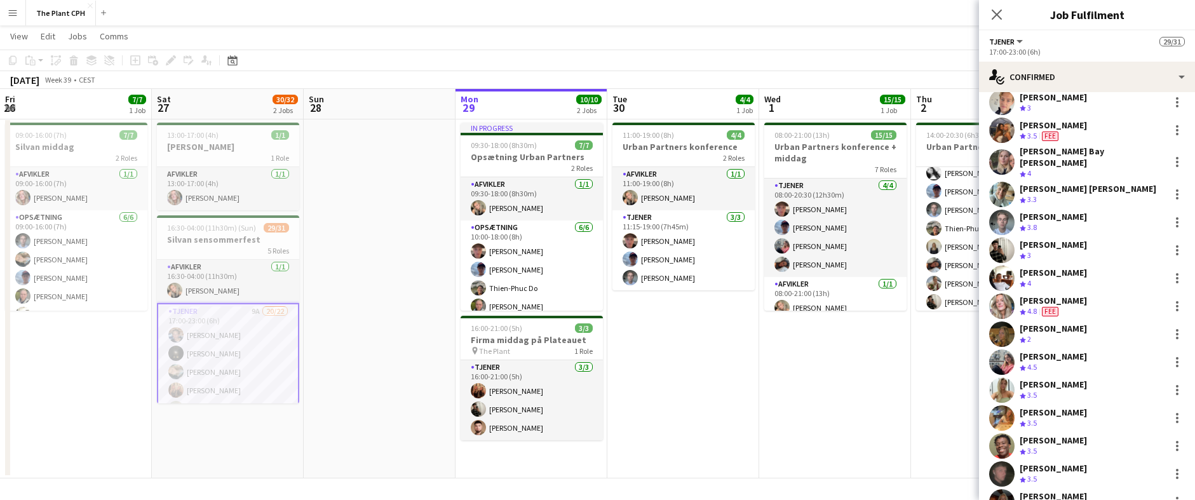
scroll to position [177, 0]
click at [996, 14] on icon at bounding box center [996, 14] width 12 height 12
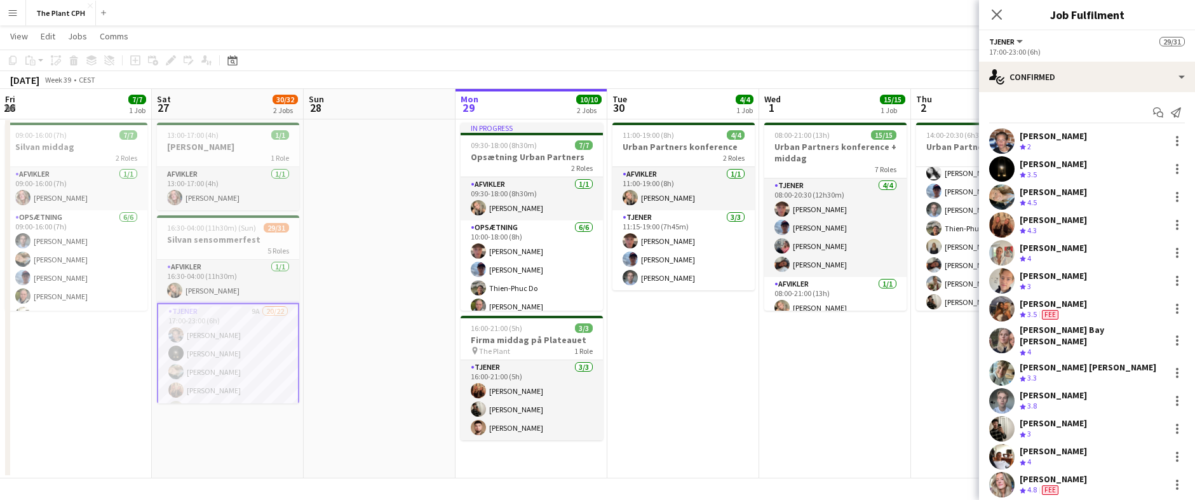
scroll to position [0, 0]
click at [1001, 15] on icon "Close pop-in" at bounding box center [996, 14] width 12 height 12
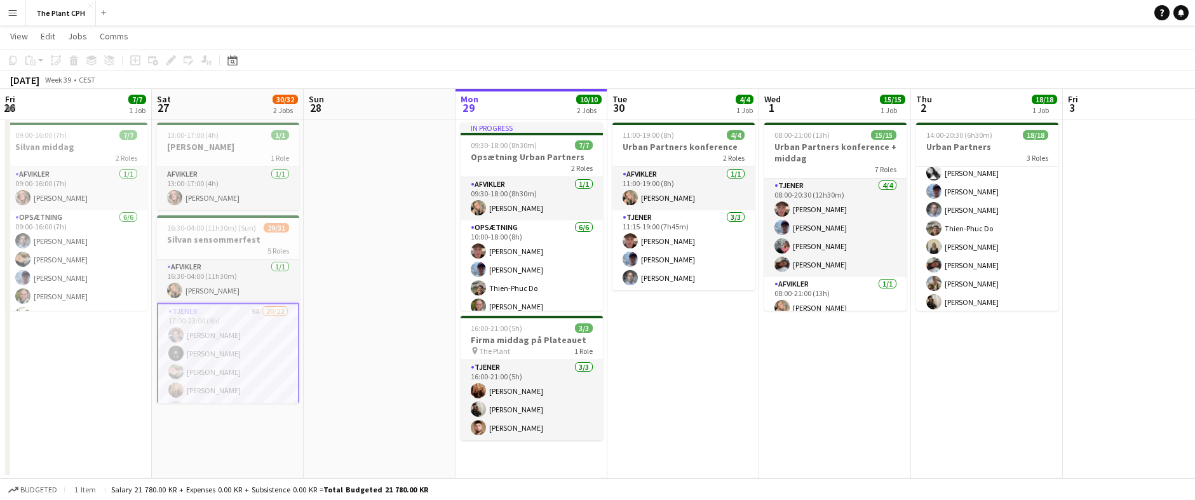
click at [841, 24] on app-navbar "Menu Boards Boards Boards All jobs Status Workforce Workforce My Workforce Recr…" at bounding box center [597, 12] width 1195 height 25
